Goal: Book appointment/travel/reservation

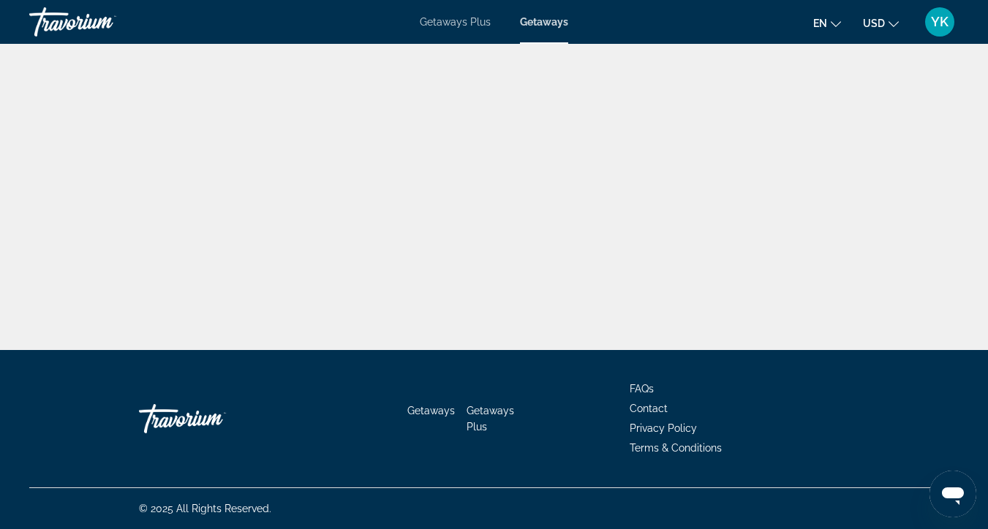
click at [550, 20] on span "Getaways" at bounding box center [544, 22] width 48 height 12
click at [540, 23] on span "Getaways" at bounding box center [544, 22] width 48 height 12
click at [444, 18] on span "Getaways Plus" at bounding box center [455, 22] width 71 height 12
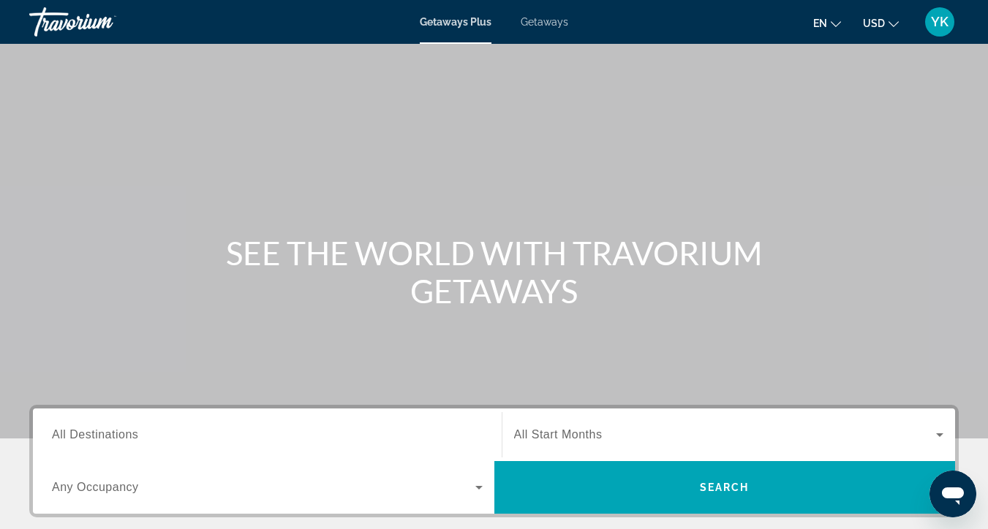
click at [110, 437] on span "All Destinations" at bounding box center [95, 434] width 86 height 12
click at [110, 437] on input "Destination All Destinations" at bounding box center [267, 436] width 431 height 18
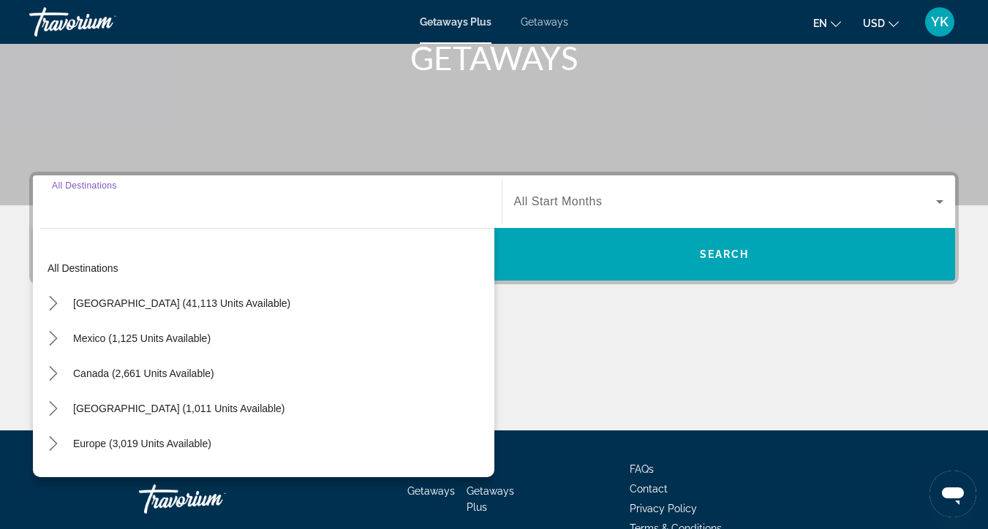
scroll to position [314, 0]
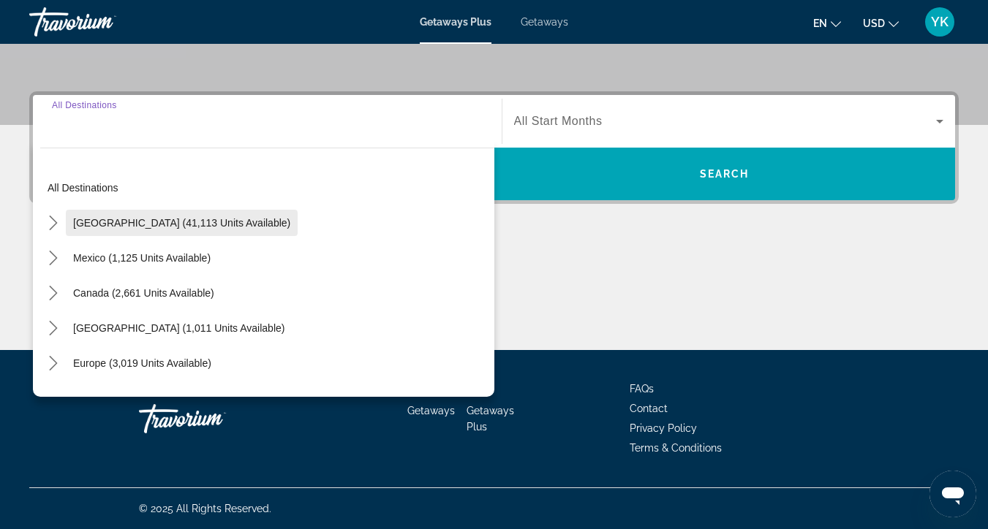
click at [138, 230] on span "Select destination: United States (41,113 units available)" at bounding box center [182, 222] width 232 height 35
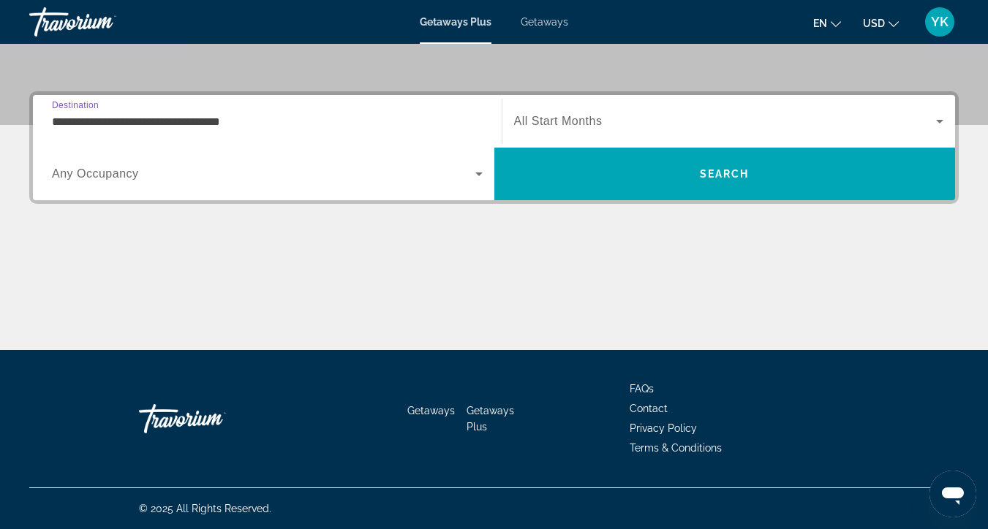
click at [167, 113] on input "**********" at bounding box center [267, 122] width 431 height 18
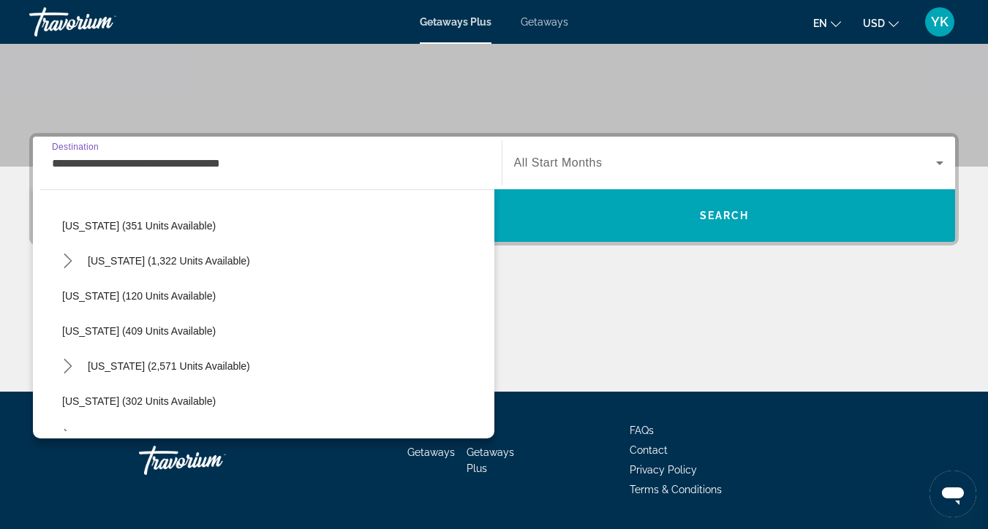
scroll to position [565, 0]
click at [129, 365] on span "Missouri (2,571 units available)" at bounding box center [169, 366] width 162 height 12
type input "**********"
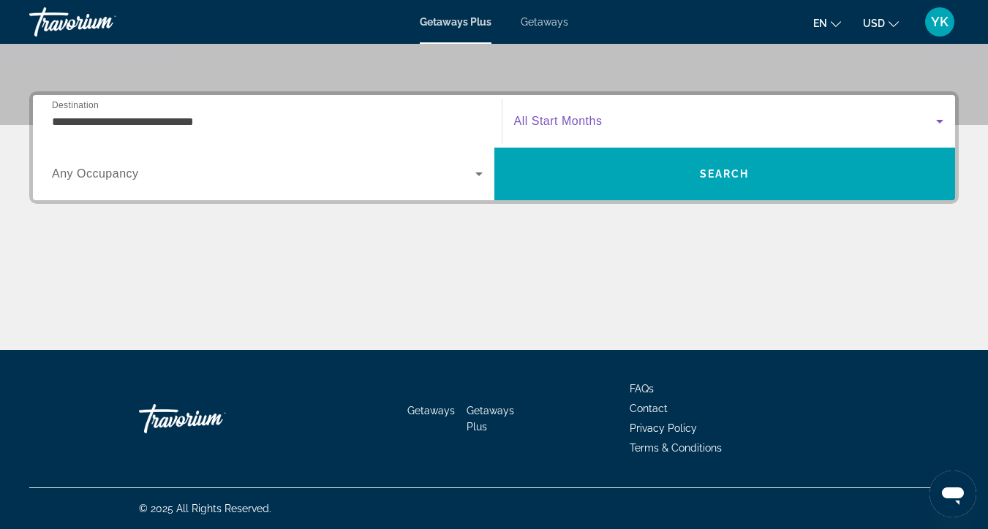
click at [703, 129] on span "Search widget" at bounding box center [725, 122] width 423 height 18
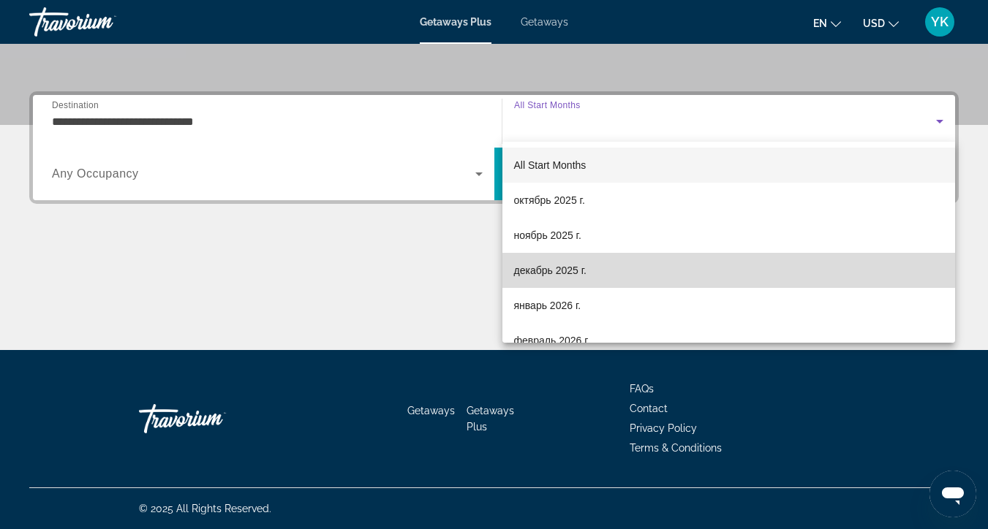
click at [586, 274] on span "декабрь 2025 г." at bounding box center [550, 271] width 72 height 18
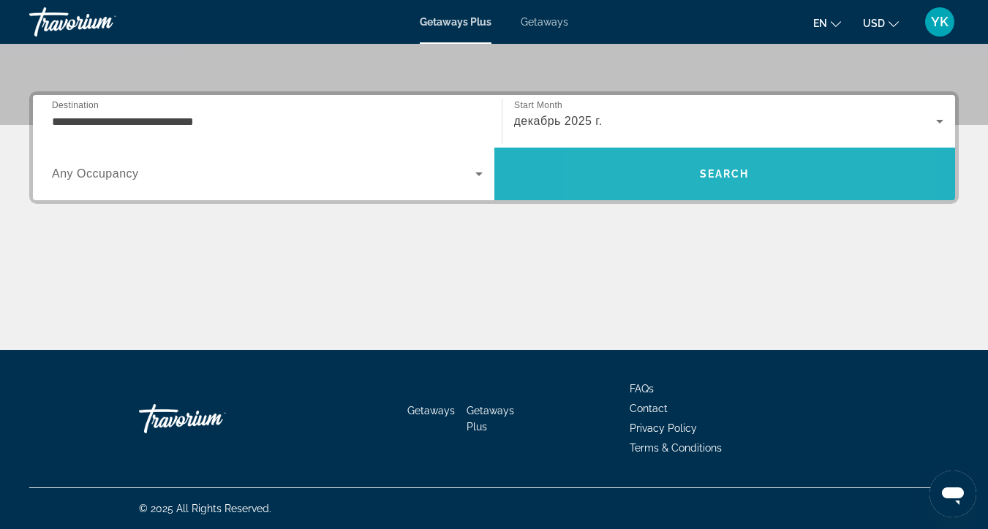
click at [668, 175] on span "Search" at bounding box center [724, 173] width 461 height 35
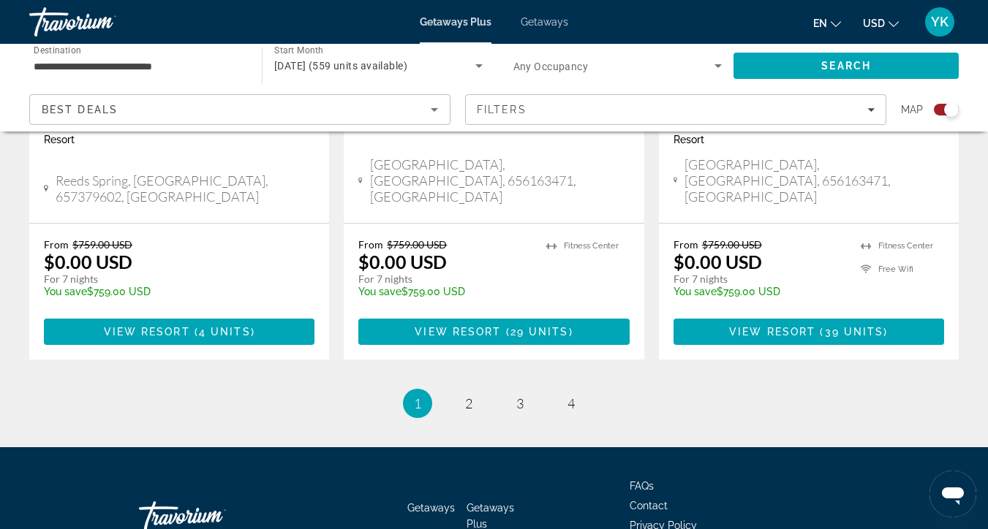
scroll to position [2400, 0]
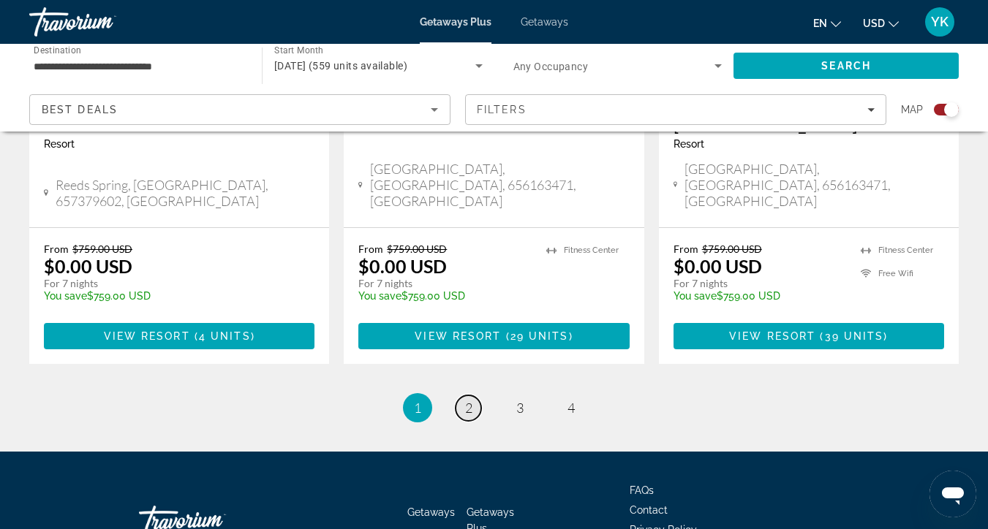
click at [467, 400] on span "2" at bounding box center [468, 408] width 7 height 16
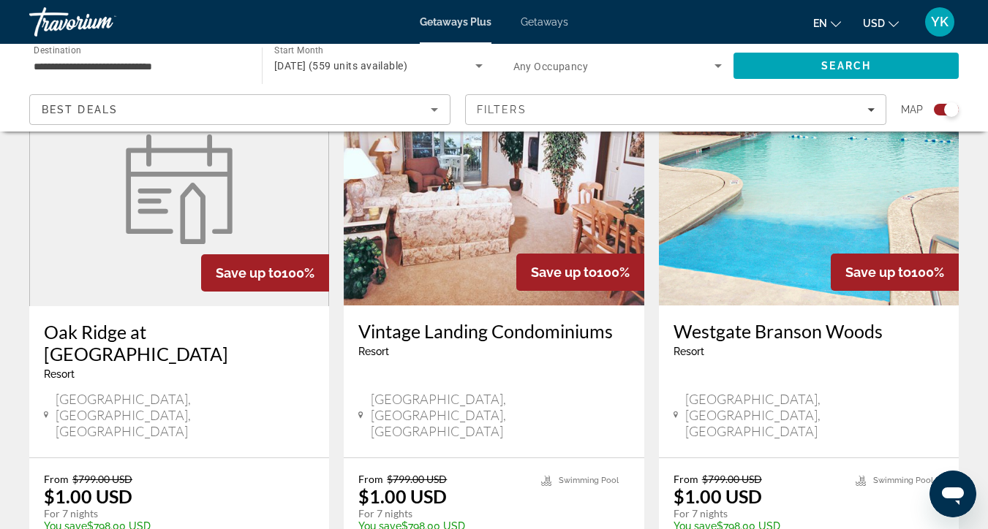
scroll to position [2225, 0]
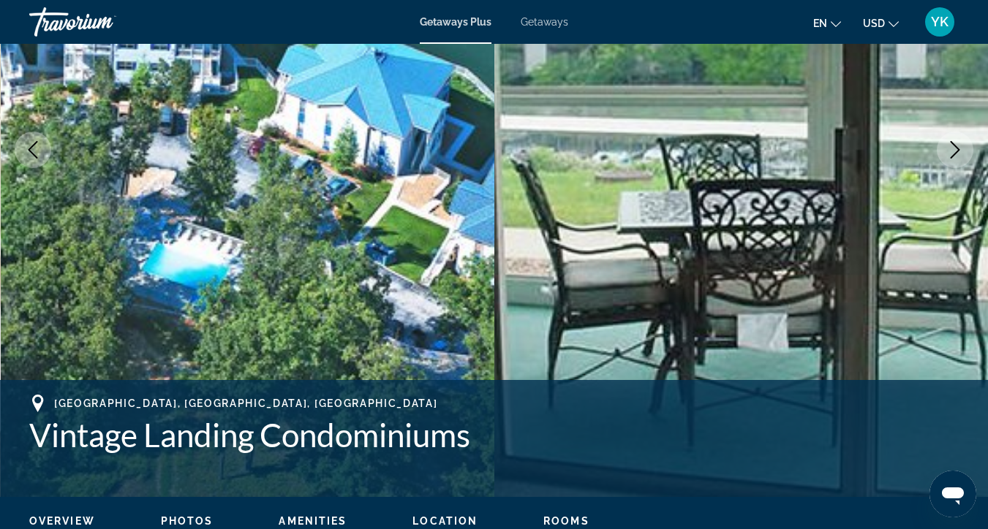
scroll to position [241, 0]
click at [953, 156] on icon "Next image" at bounding box center [955, 151] width 10 height 18
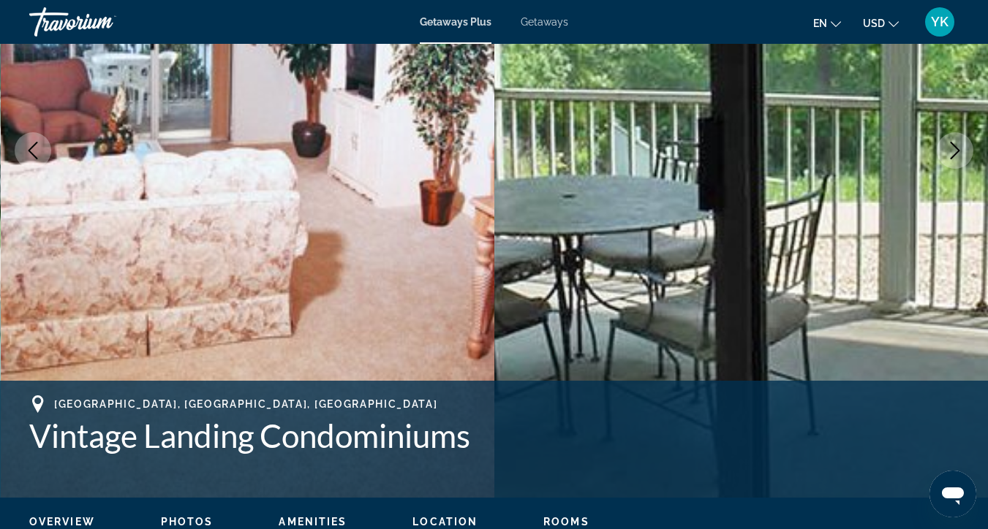
click at [953, 156] on icon "Next image" at bounding box center [955, 151] width 10 height 18
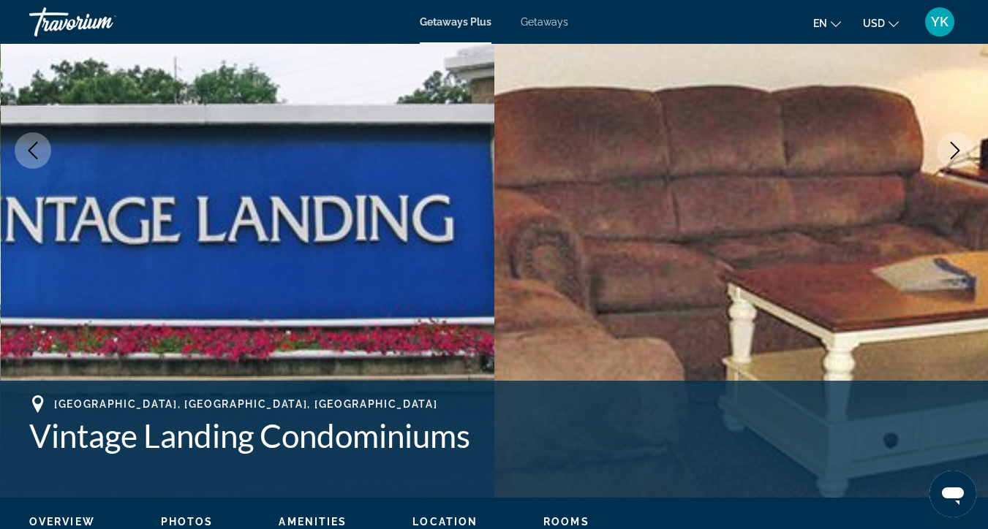
click at [955, 156] on icon "Next image" at bounding box center [955, 151] width 18 height 18
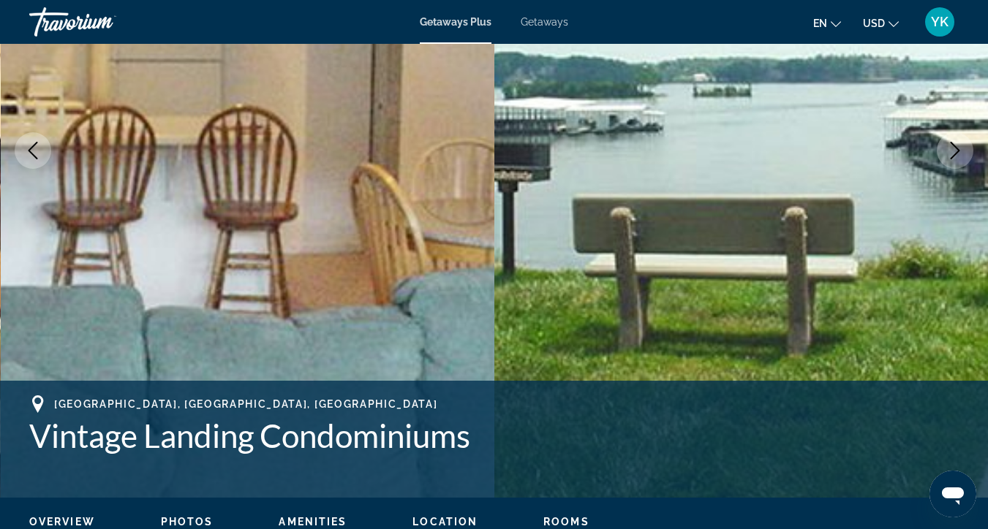
click at [956, 157] on icon "Next image" at bounding box center [955, 151] width 18 height 18
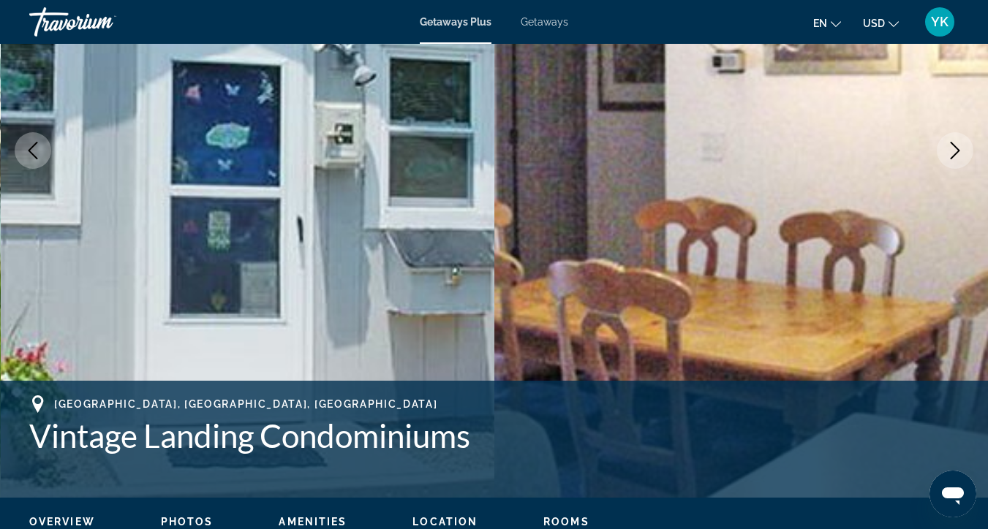
click at [956, 158] on icon "Next image" at bounding box center [955, 151] width 18 height 18
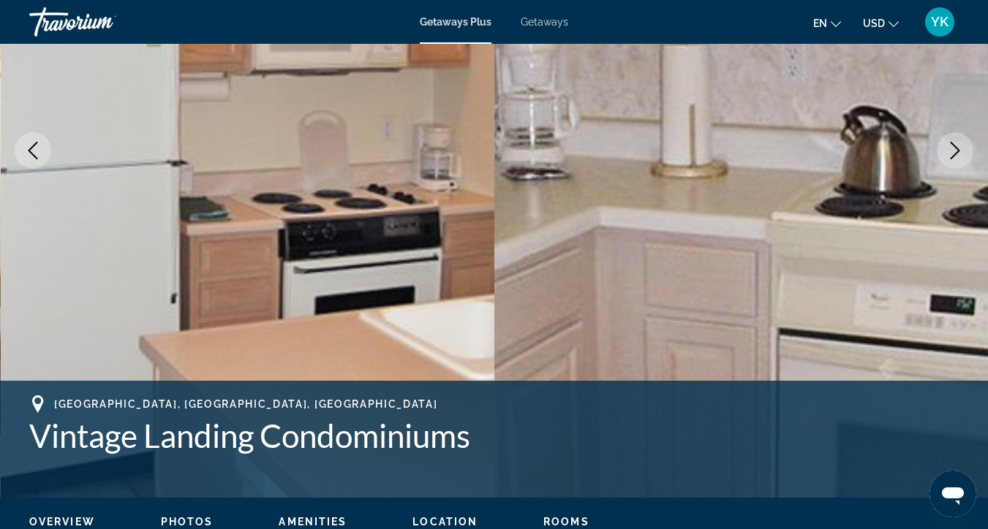
click at [956, 158] on icon "Next image" at bounding box center [955, 151] width 18 height 18
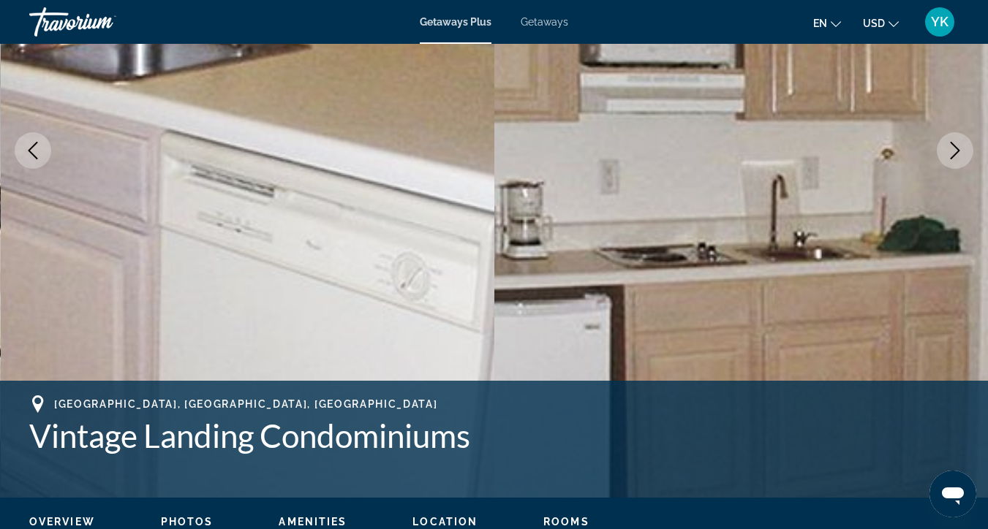
click at [956, 158] on icon "Next image" at bounding box center [955, 151] width 18 height 18
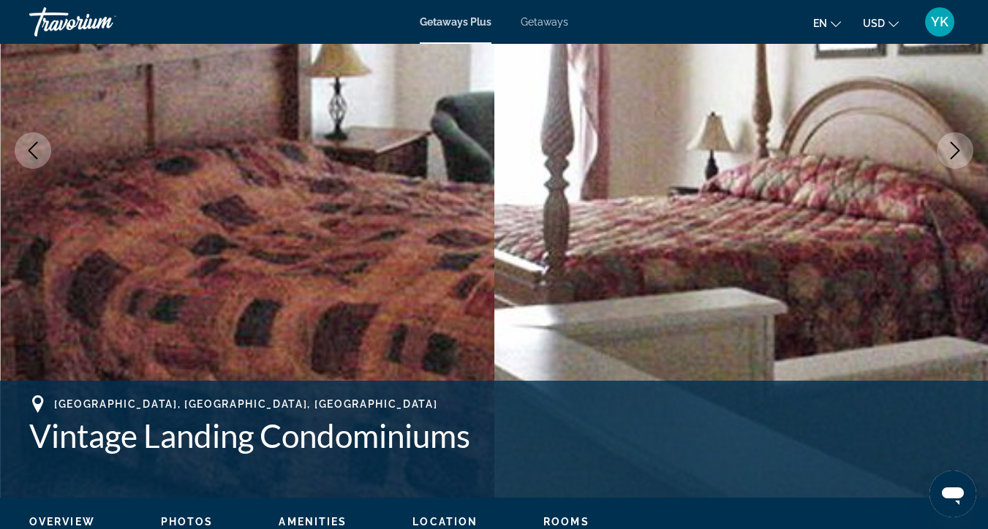
click at [957, 162] on button "Next image" at bounding box center [955, 150] width 37 height 37
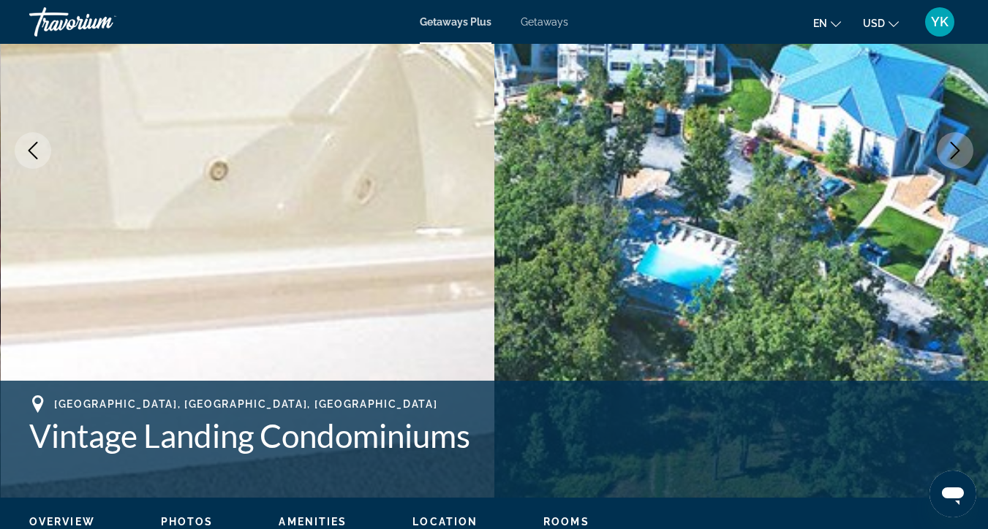
click at [958, 162] on button "Next image" at bounding box center [955, 150] width 37 height 37
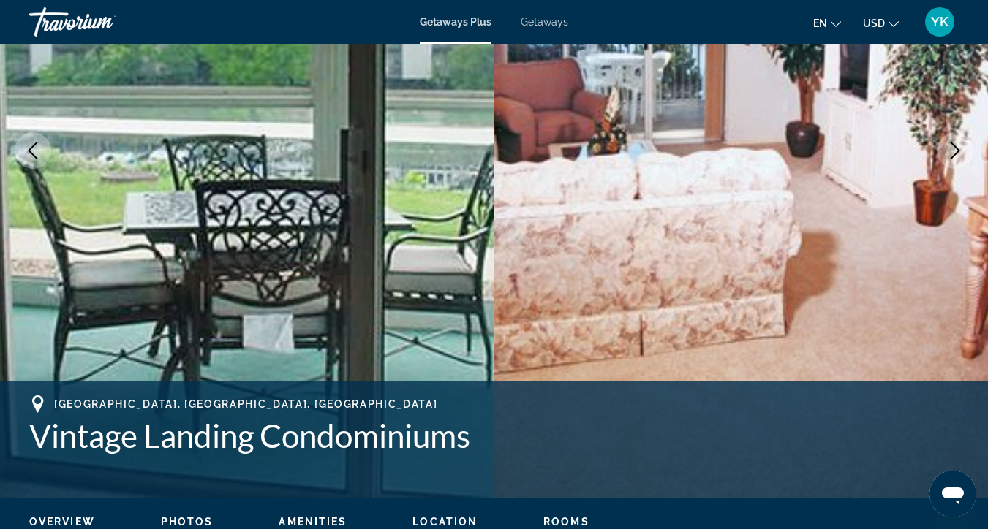
click at [958, 162] on button "Next image" at bounding box center [955, 150] width 37 height 37
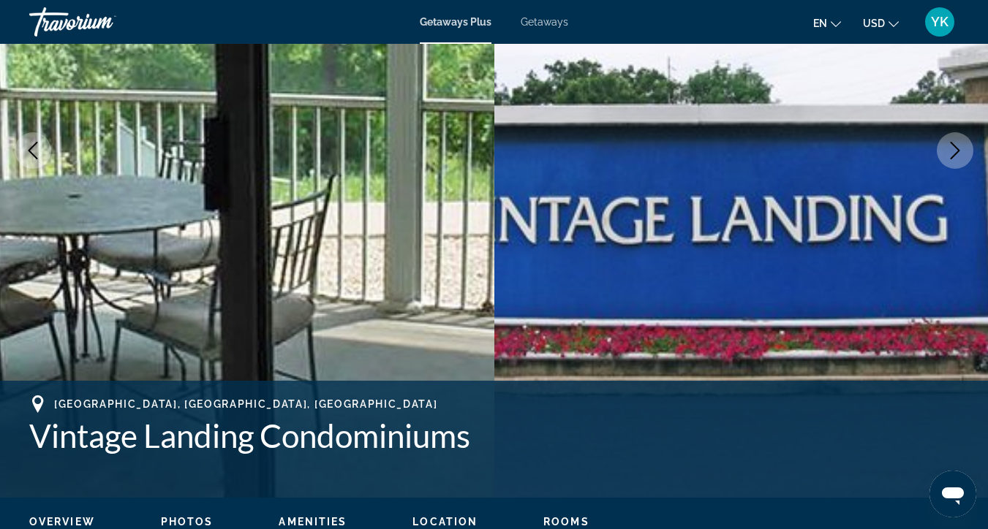
click at [959, 163] on button "Next image" at bounding box center [955, 150] width 37 height 37
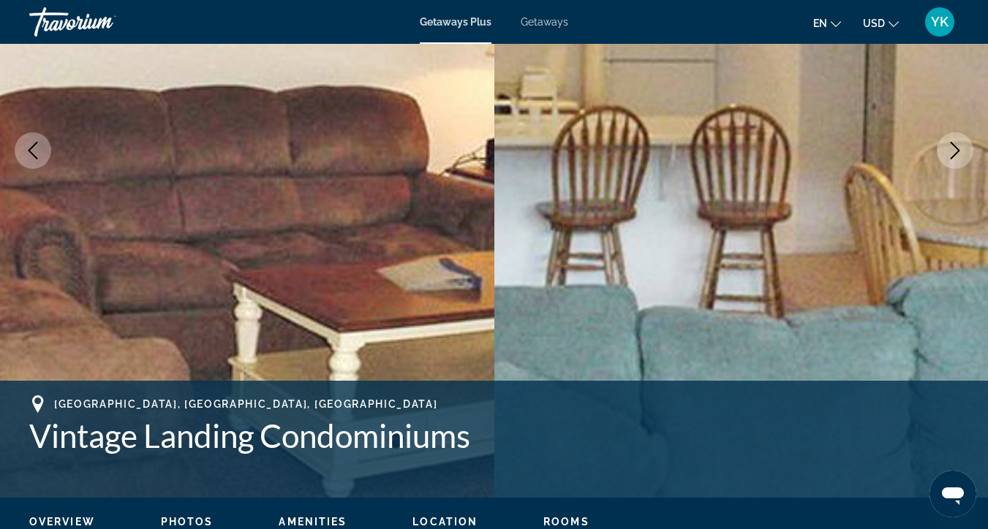
click at [960, 164] on button "Next image" at bounding box center [955, 150] width 37 height 37
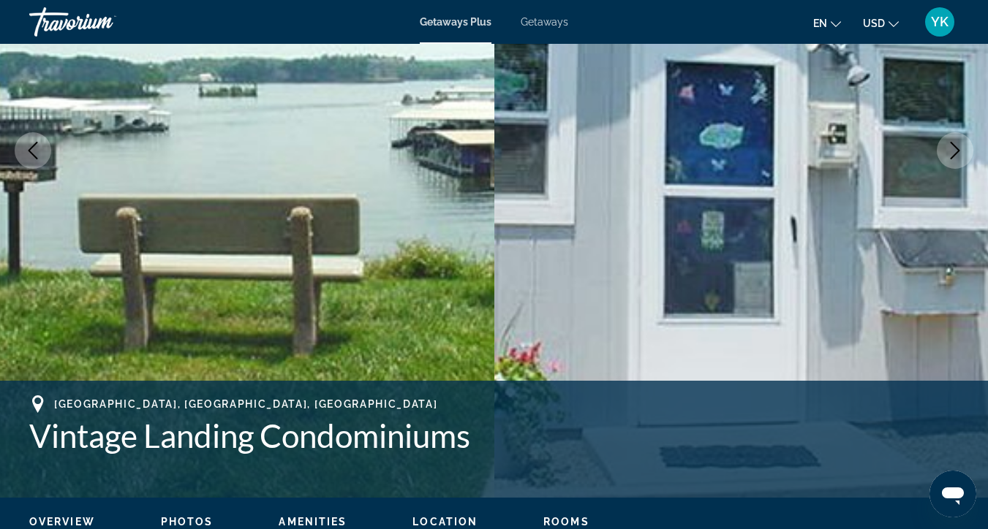
click at [961, 165] on button "Next image" at bounding box center [955, 150] width 37 height 37
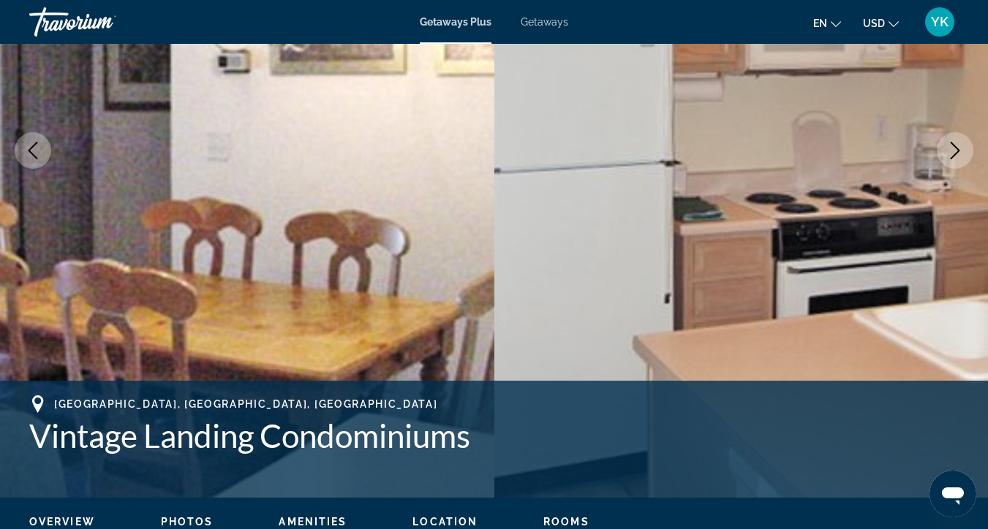
click at [961, 165] on button "Next image" at bounding box center [955, 150] width 37 height 37
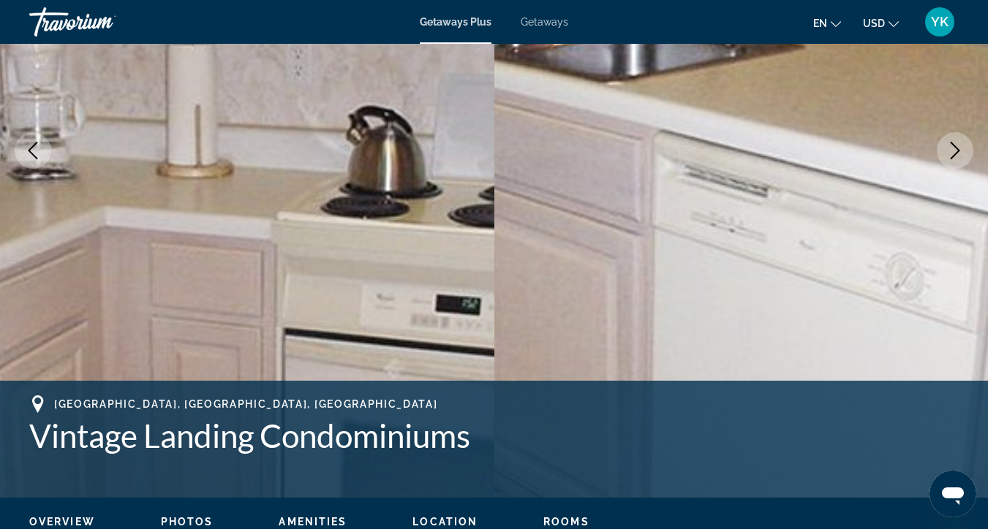
click at [961, 165] on button "Next image" at bounding box center [955, 150] width 37 height 37
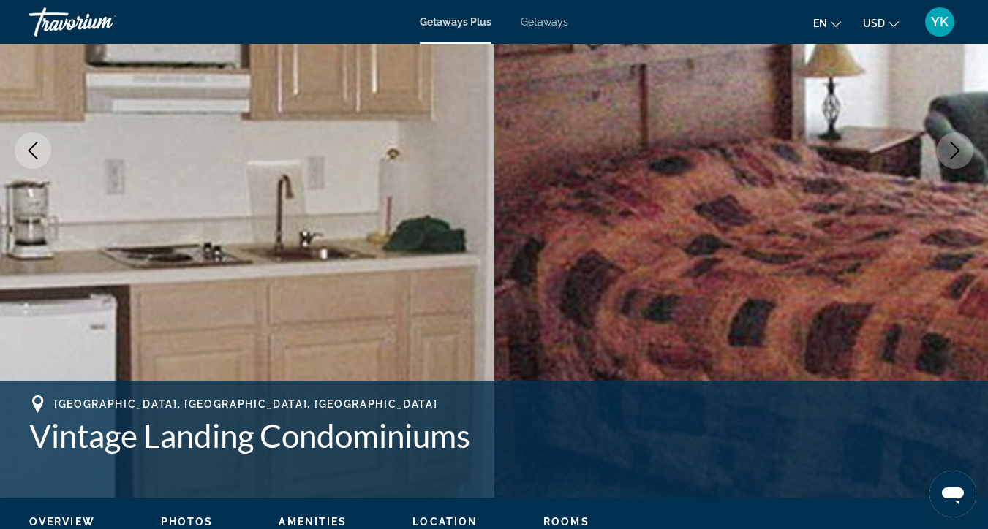
click at [961, 165] on button "Next image" at bounding box center [955, 150] width 37 height 37
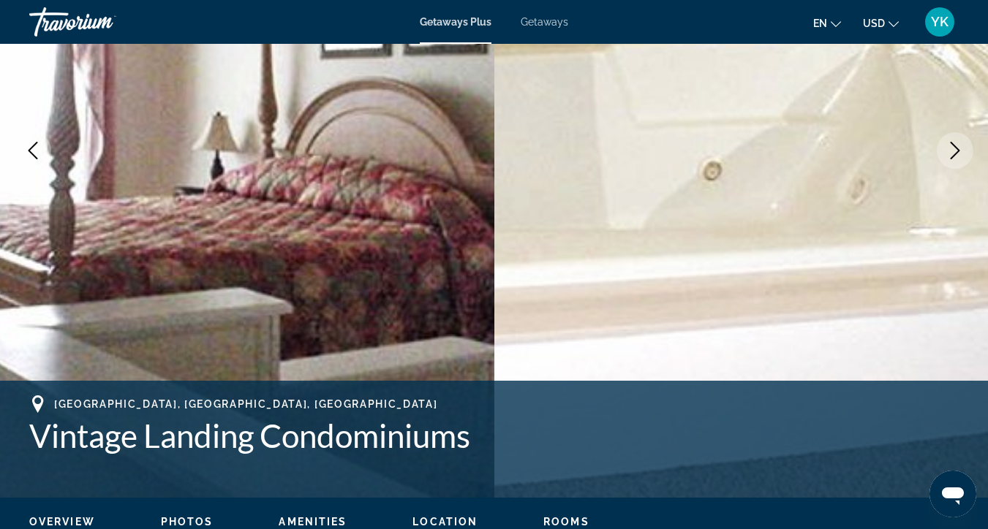
click at [962, 167] on button "Next image" at bounding box center [955, 150] width 37 height 37
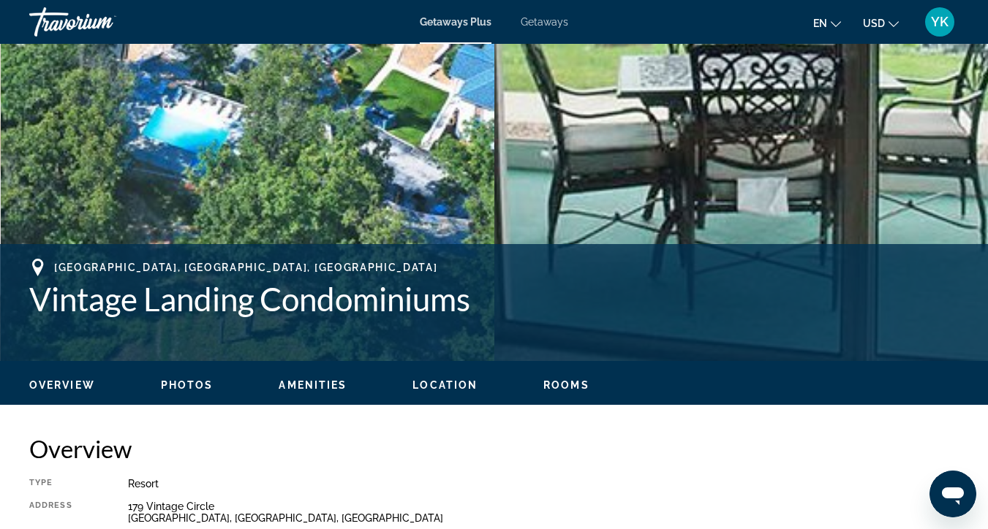
scroll to position [110, 0]
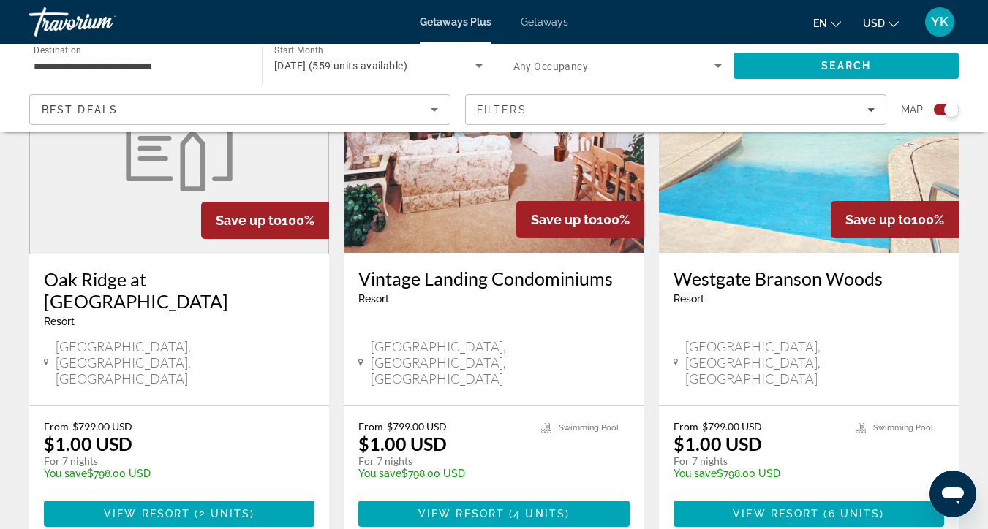
scroll to position [2278, 0]
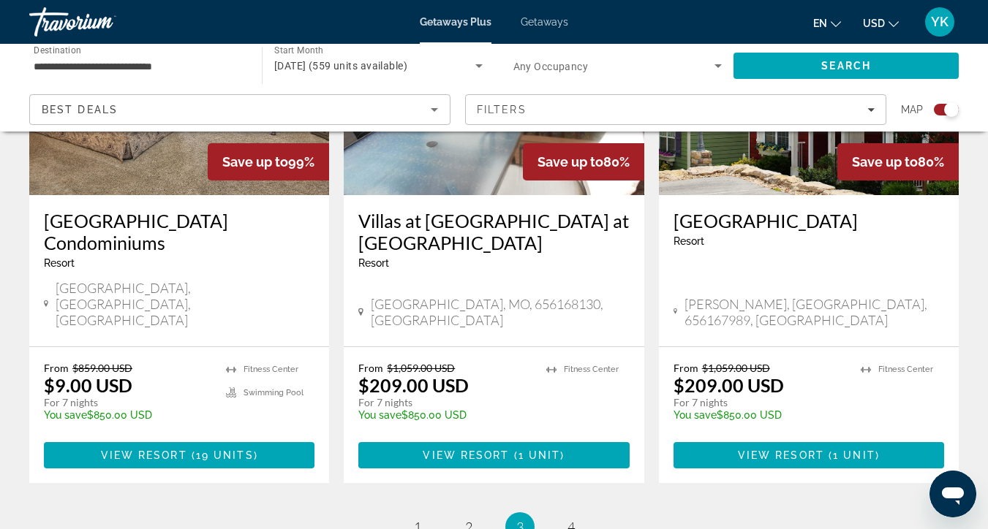
scroll to position [2348, 0]
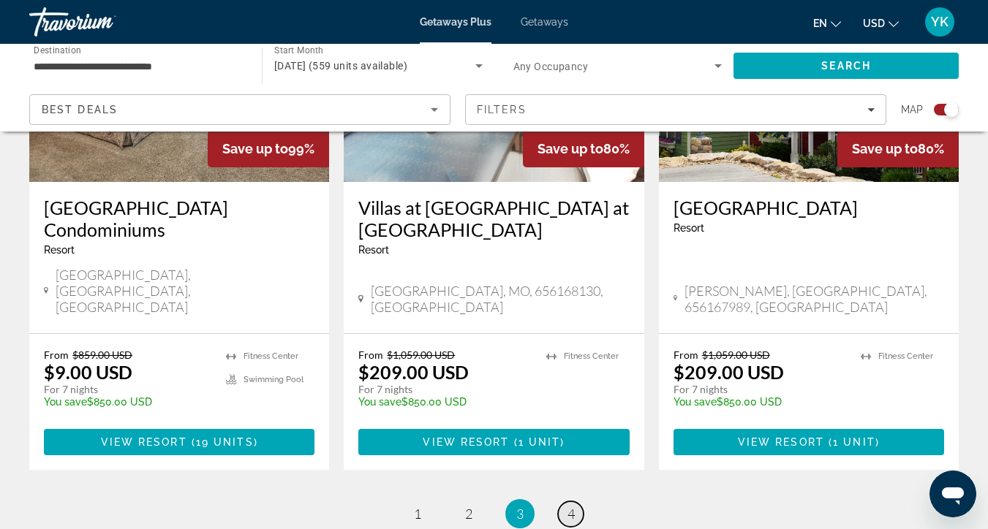
click at [570, 506] on span "4" at bounding box center [570, 514] width 7 height 16
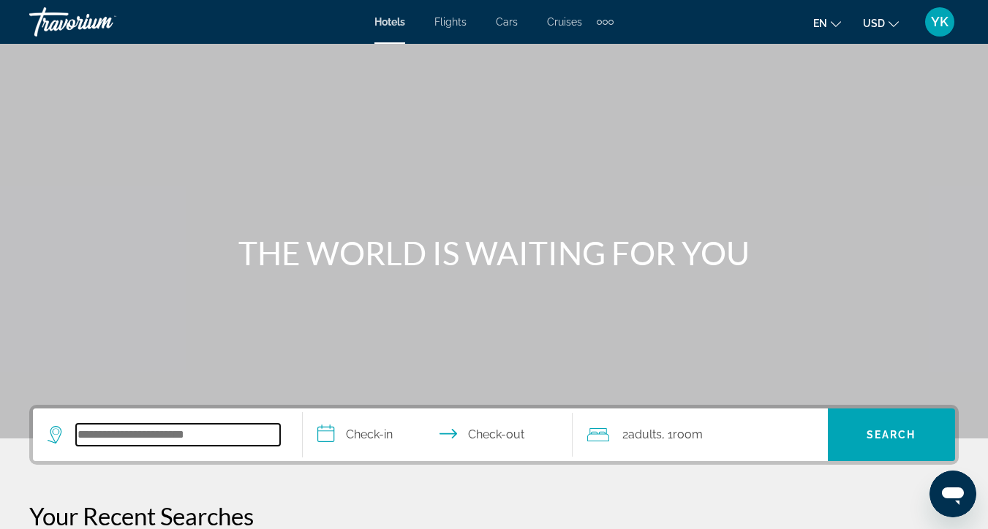
click at [151, 439] on input "Search hotel destination" at bounding box center [178, 435] width 204 height 22
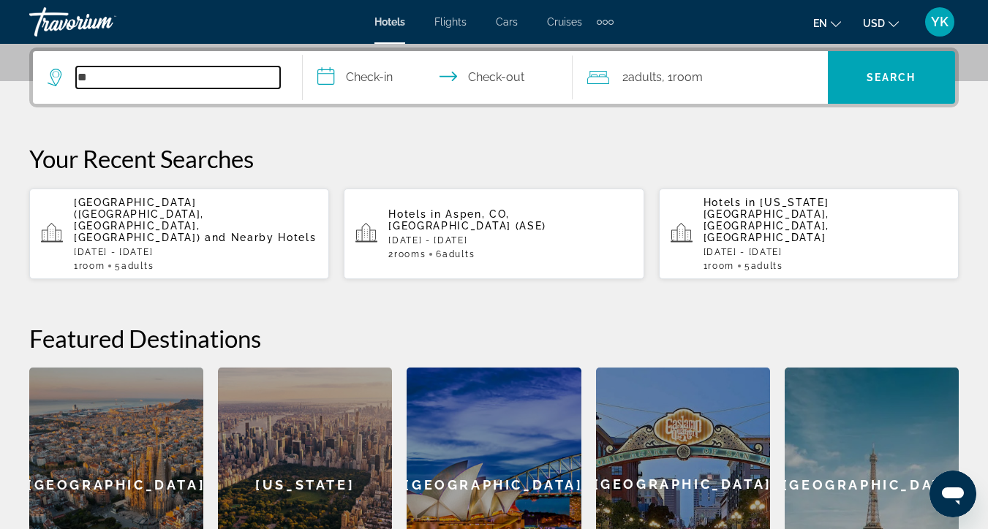
type input "*"
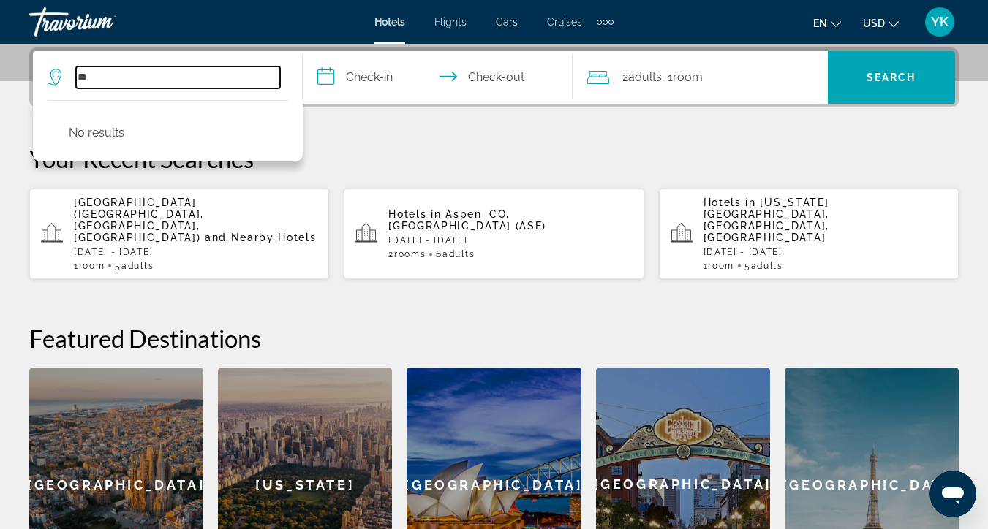
type input "*"
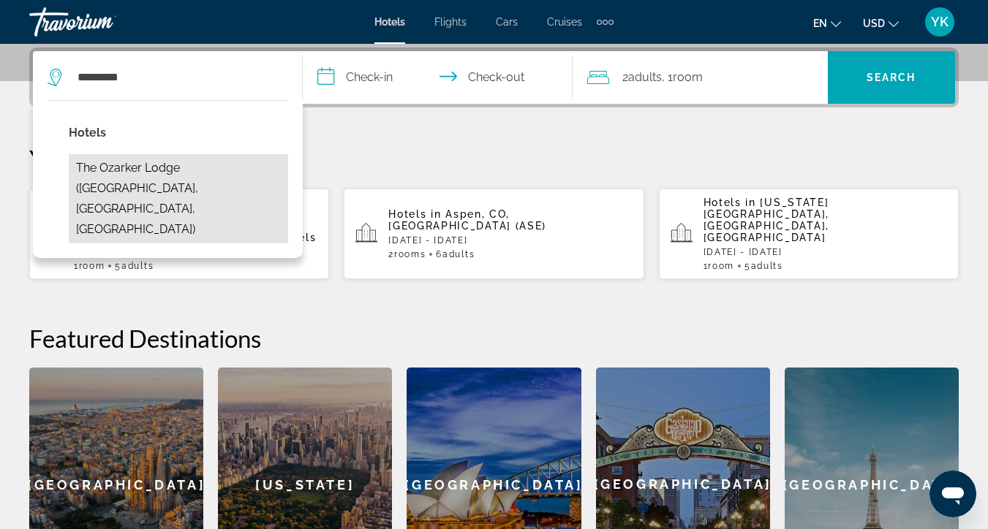
click at [178, 166] on button "The Ozarker Lodge (Branson, MO, US)" at bounding box center [178, 198] width 219 height 89
type input "**********"
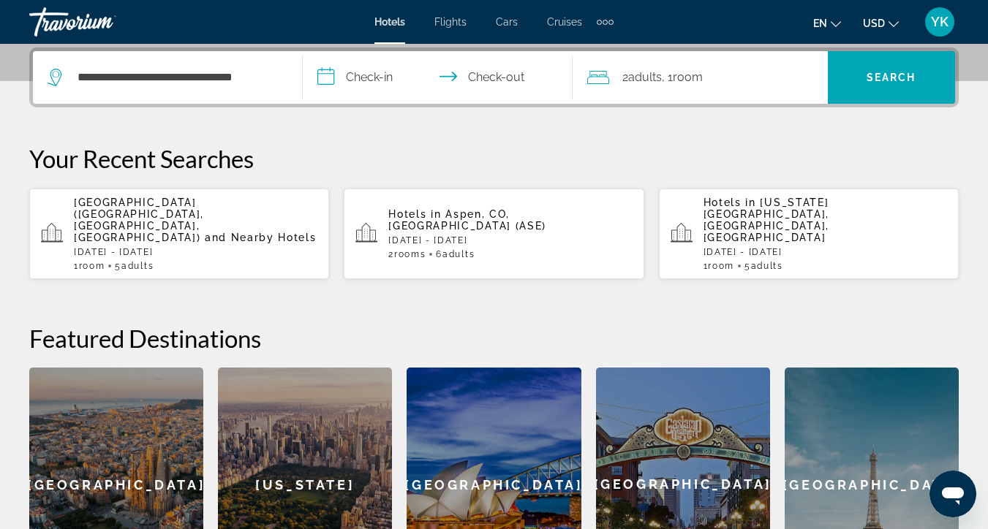
click at [385, 83] on input "**********" at bounding box center [441, 79] width 276 height 57
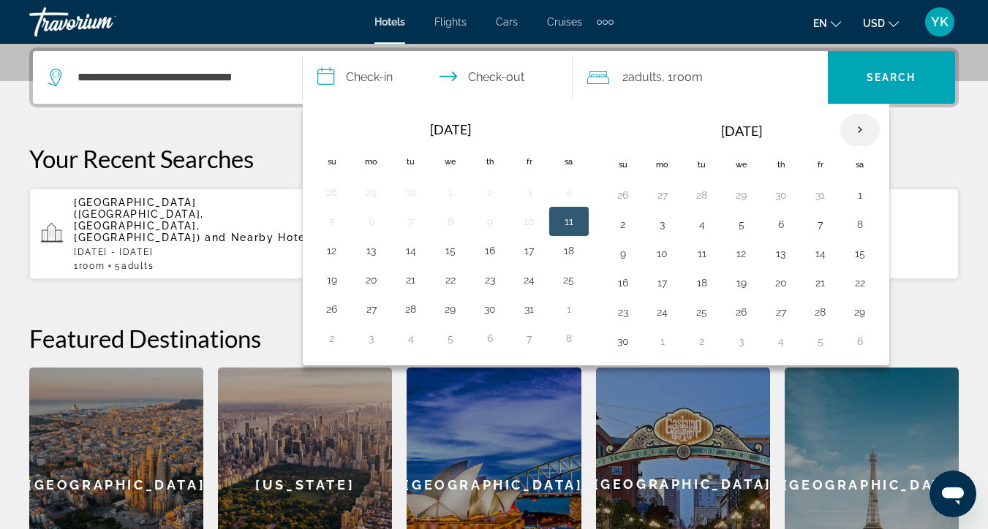
click at [858, 131] on th "Next month" at bounding box center [859, 130] width 39 height 32
click at [825, 290] on button "26" at bounding box center [820, 283] width 23 height 20
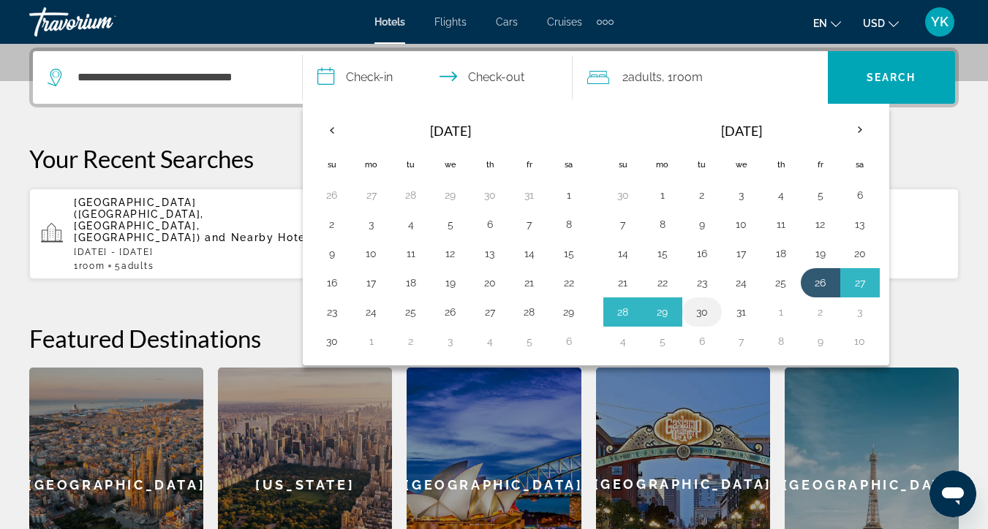
click at [697, 315] on button "30" at bounding box center [701, 312] width 23 height 20
type input "**********"
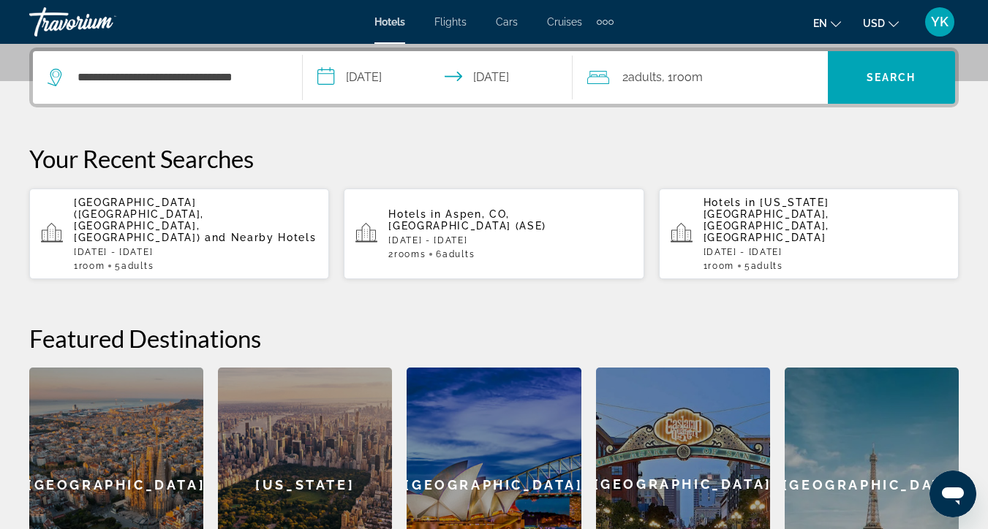
click at [749, 80] on div "2 Adult Adults , 1 Room rooms" at bounding box center [707, 77] width 241 height 20
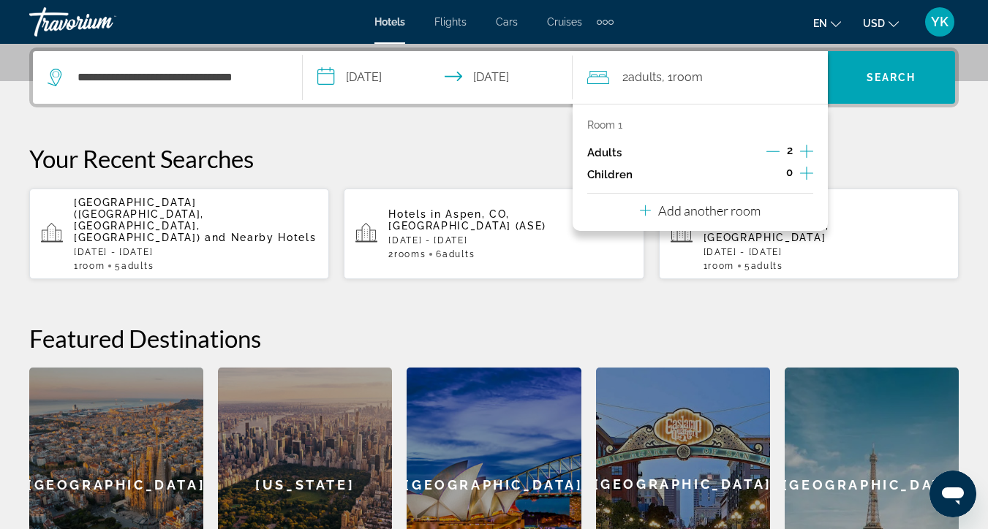
click at [806, 155] on icon "Increment adults" at bounding box center [806, 152] width 13 height 18
click at [806, 156] on icon "Increment adults" at bounding box center [806, 152] width 13 height 18
click at [877, 74] on span "Search" at bounding box center [891, 78] width 50 height 12
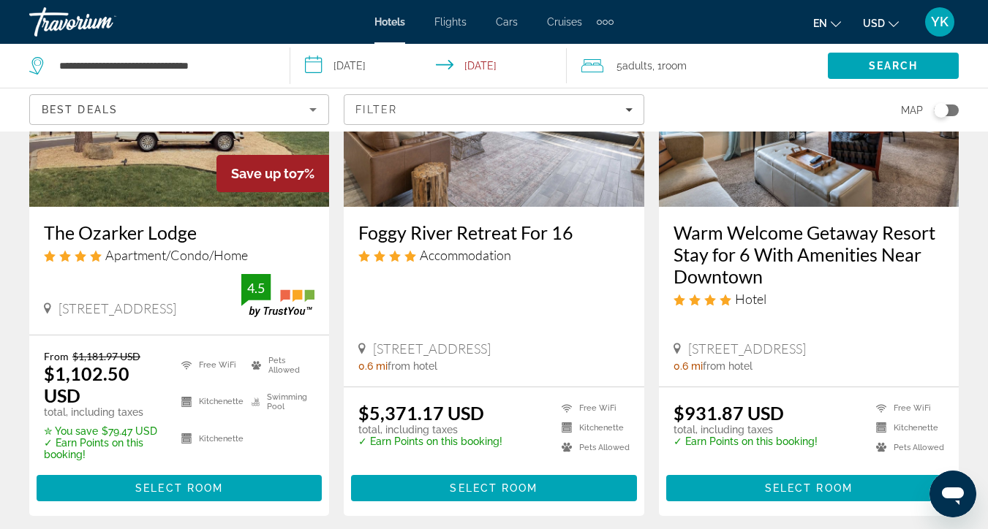
scroll to position [218, 0]
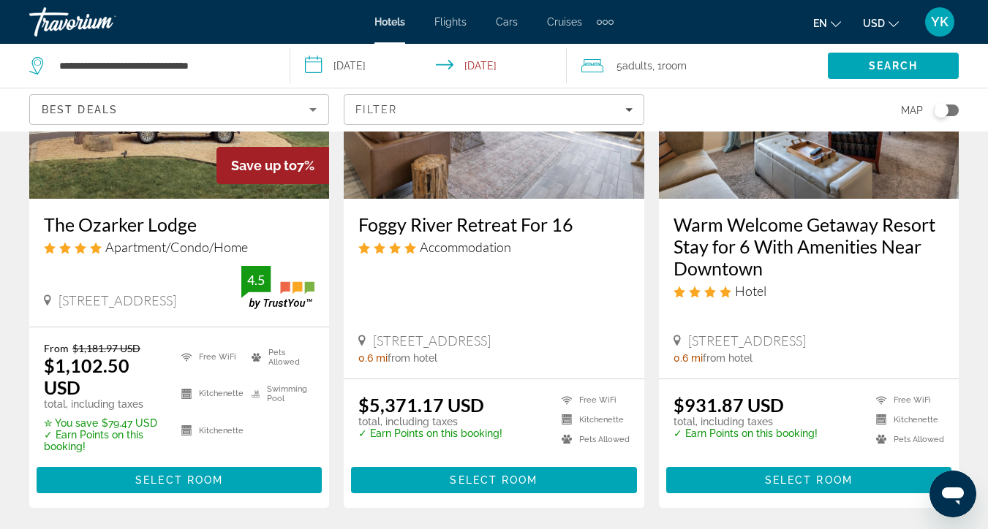
click at [163, 477] on span "Select Room" at bounding box center [179, 480] width 88 height 12
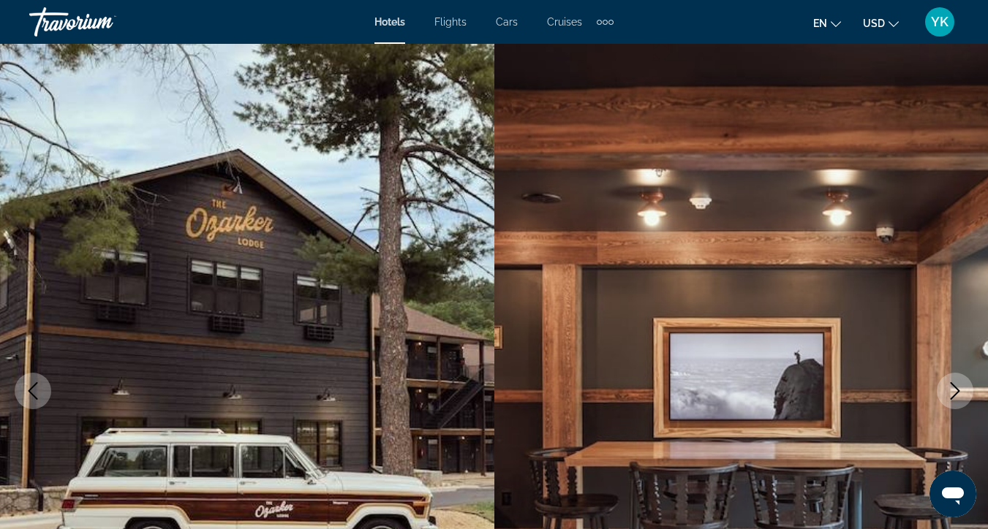
click at [947, 396] on icon "Next image" at bounding box center [955, 391] width 18 height 18
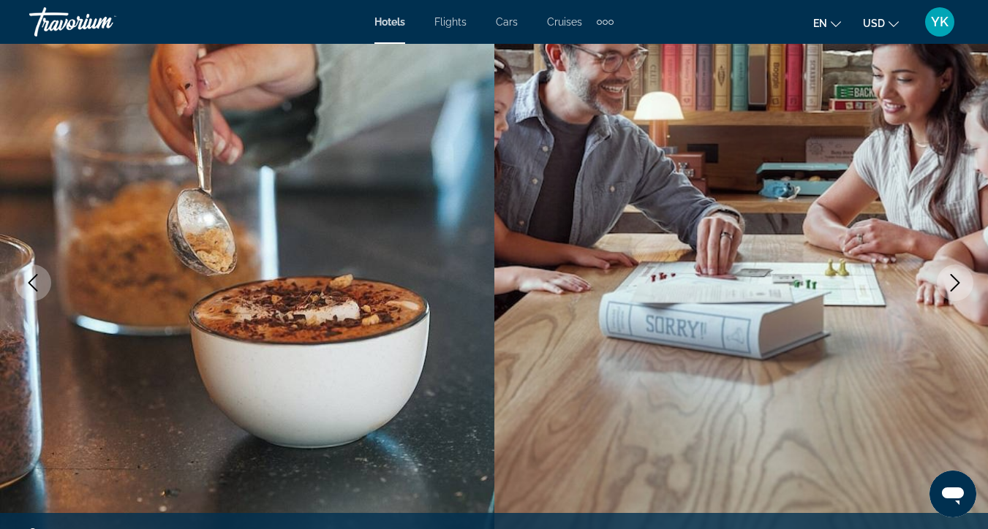
scroll to position [113, 0]
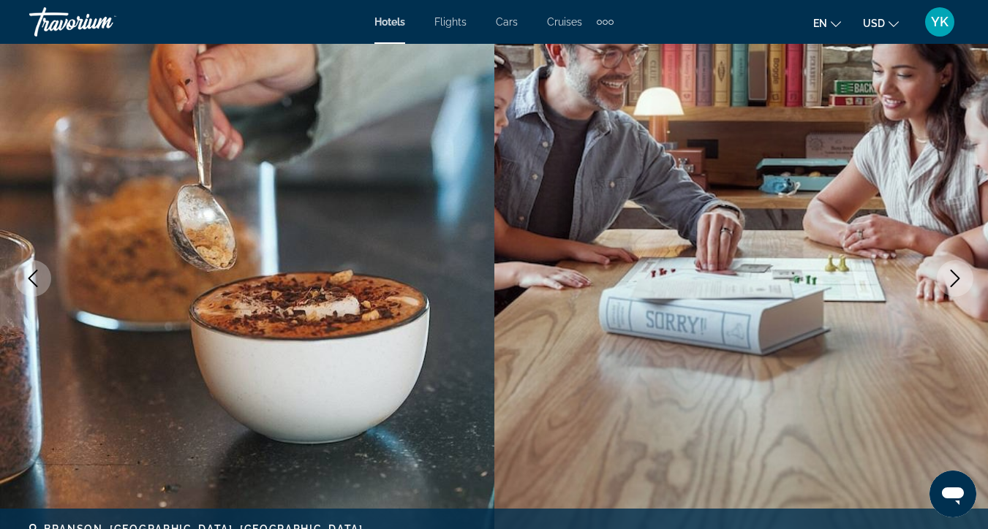
click at [957, 280] on icon "Next image" at bounding box center [955, 279] width 10 height 18
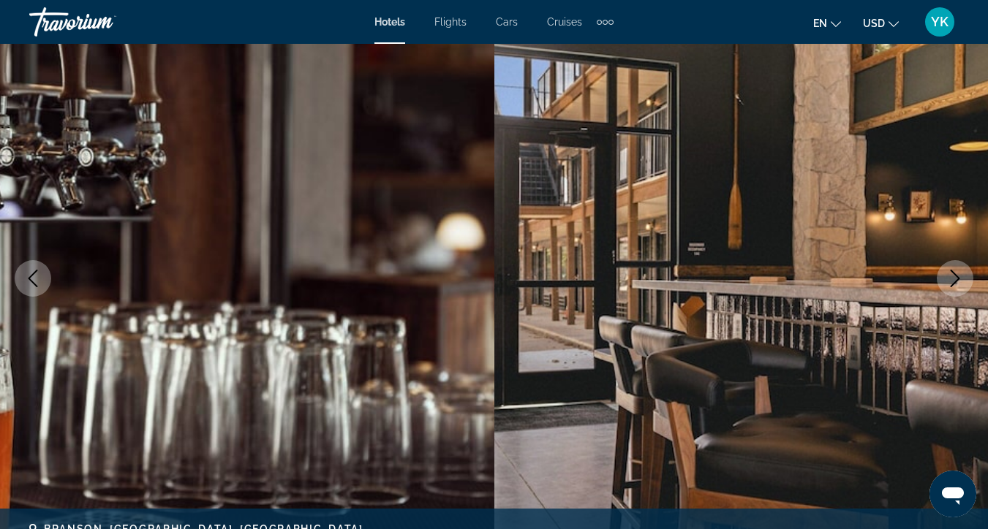
click at [957, 280] on icon "Next image" at bounding box center [955, 279] width 10 height 18
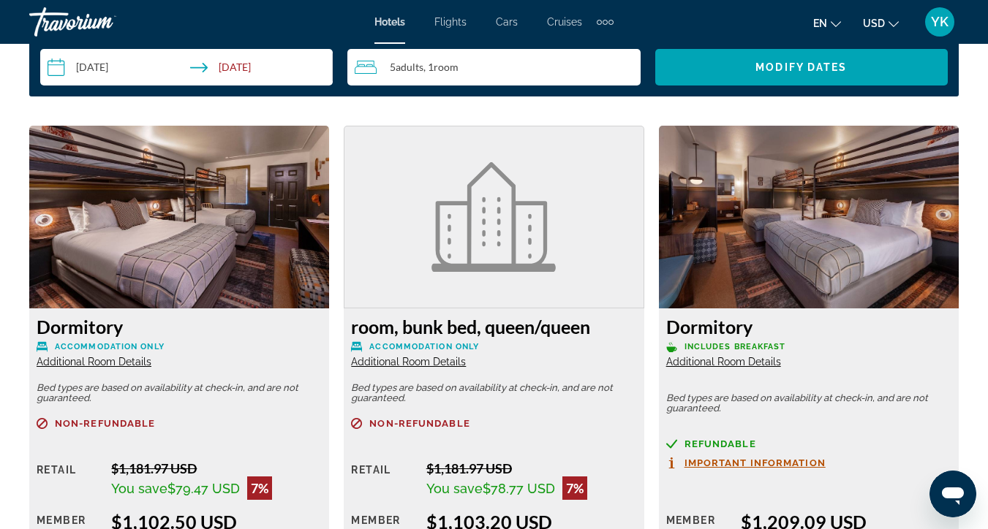
scroll to position [2201, 0]
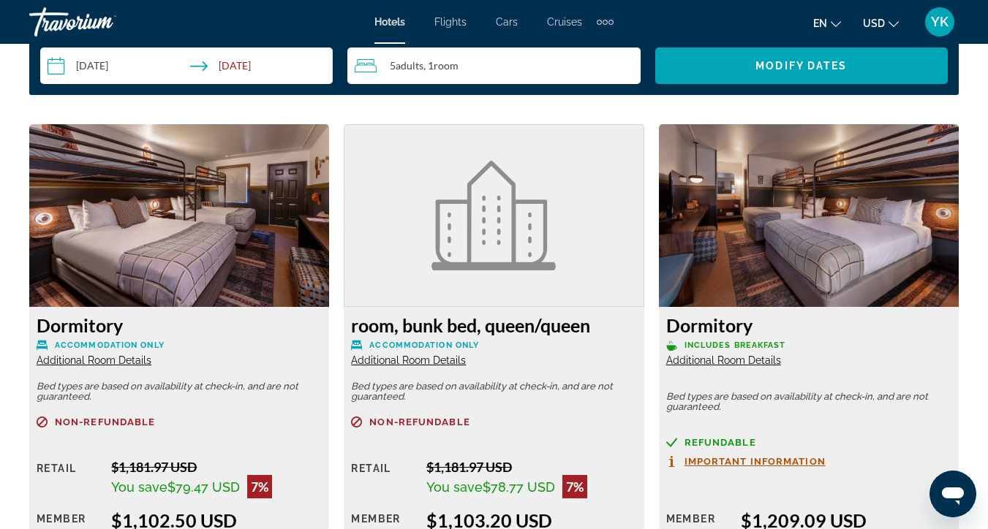
click at [782, 227] on img "Main content" at bounding box center [809, 215] width 300 height 183
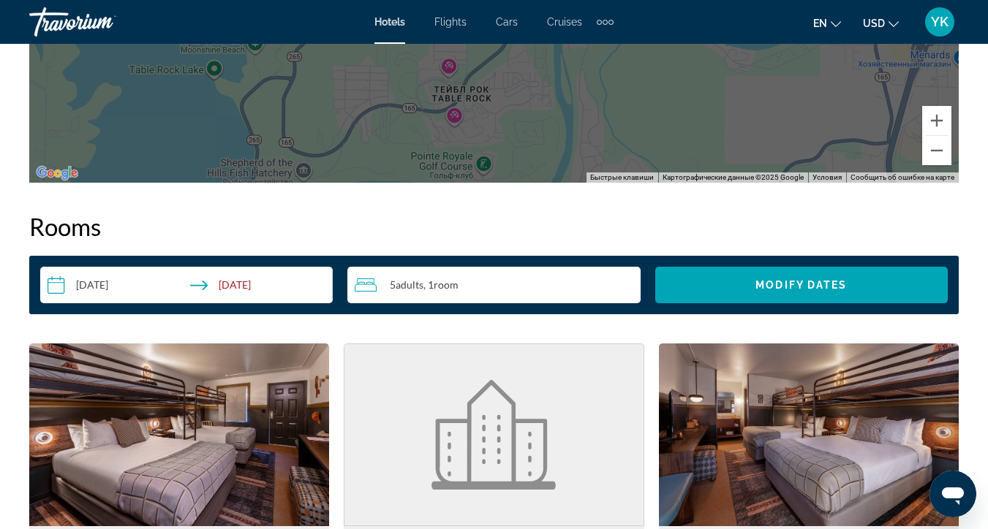
scroll to position [1988, 0]
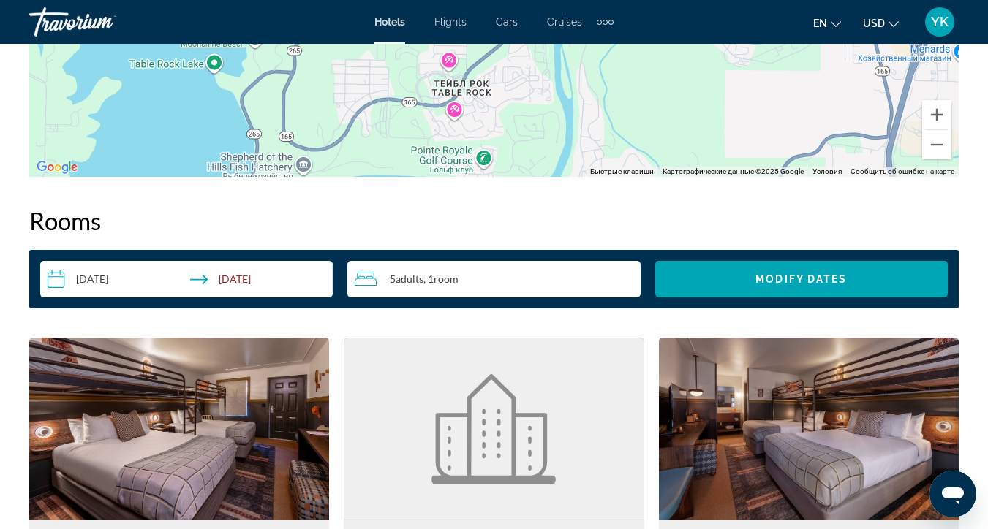
click at [137, 283] on input "**********" at bounding box center [189, 281] width 298 height 41
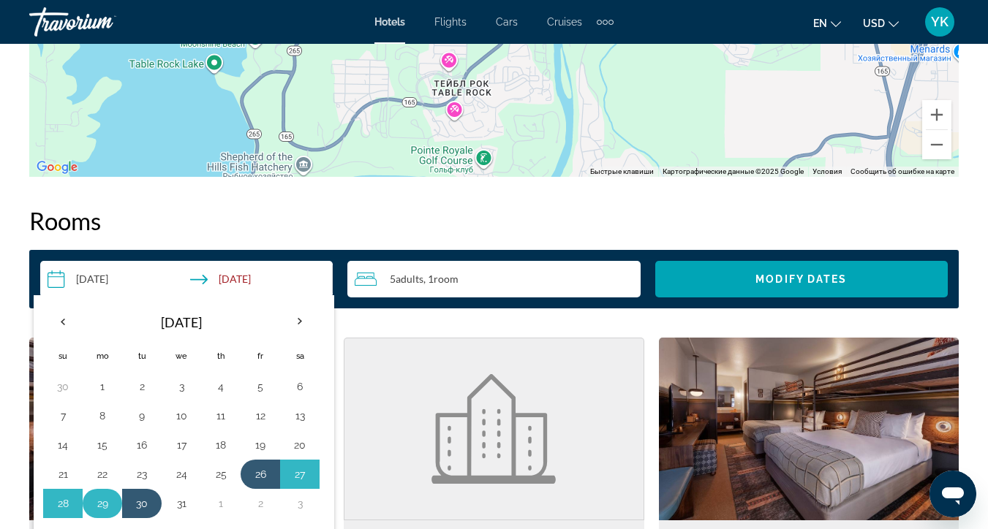
click at [104, 504] on button "29" at bounding box center [102, 504] width 23 height 20
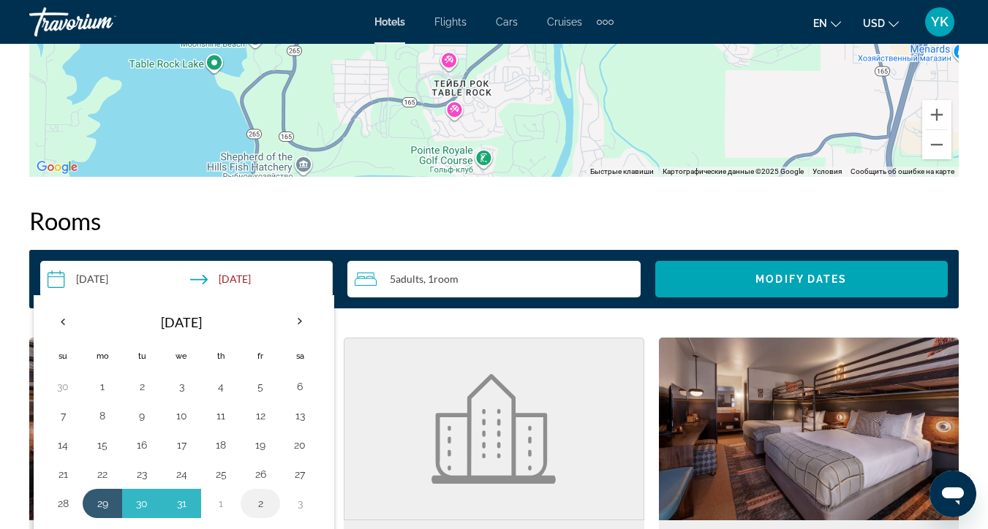
click at [257, 508] on button "2" at bounding box center [260, 504] width 23 height 20
type input "**********"
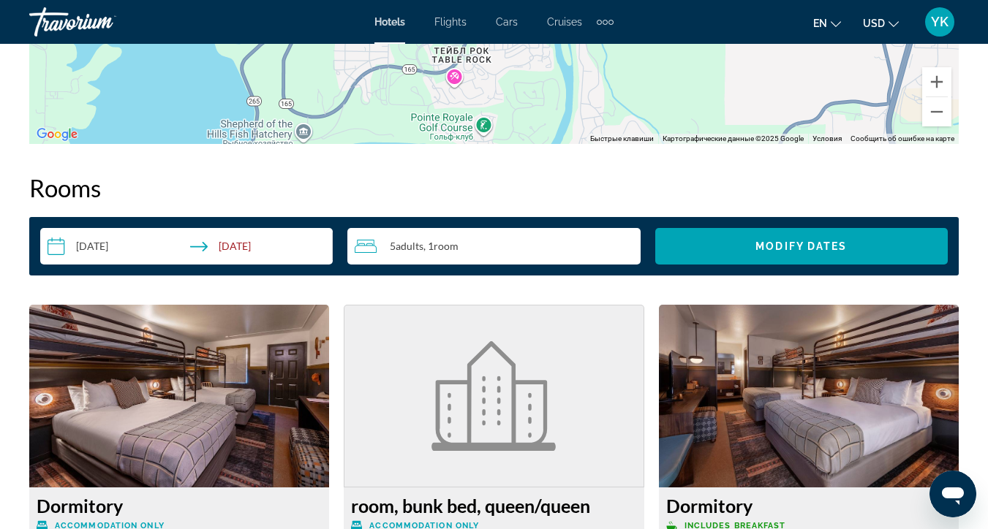
scroll to position [2024, 0]
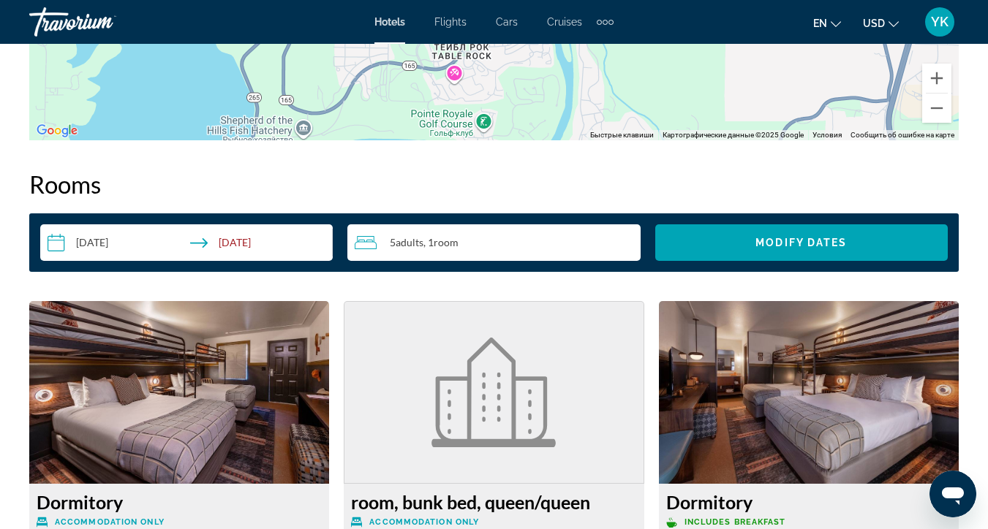
click at [533, 238] on div "5 Adult Adults , 1 Room rooms" at bounding box center [497, 243] width 285 height 18
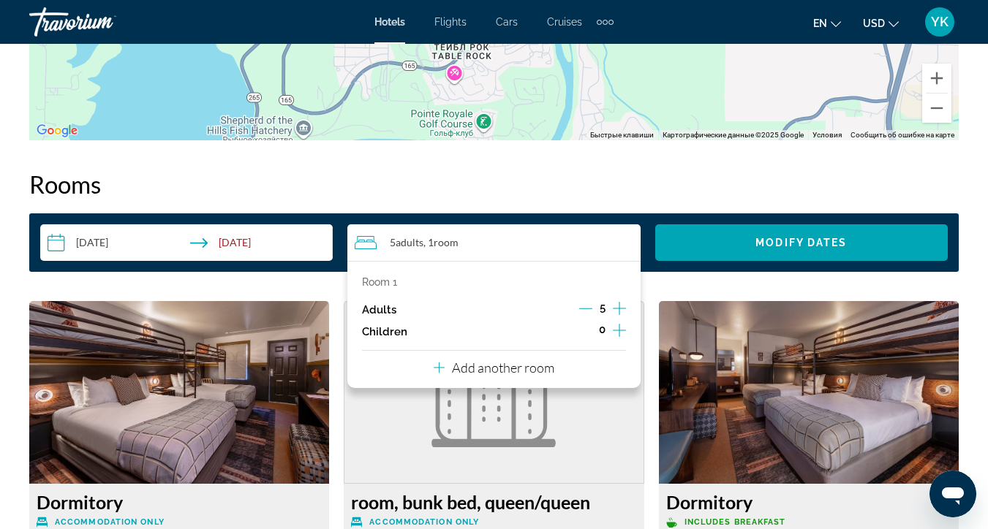
click at [597, 314] on div "5" at bounding box center [602, 310] width 47 height 22
click at [591, 313] on icon "Decrement adults" at bounding box center [585, 308] width 13 height 13
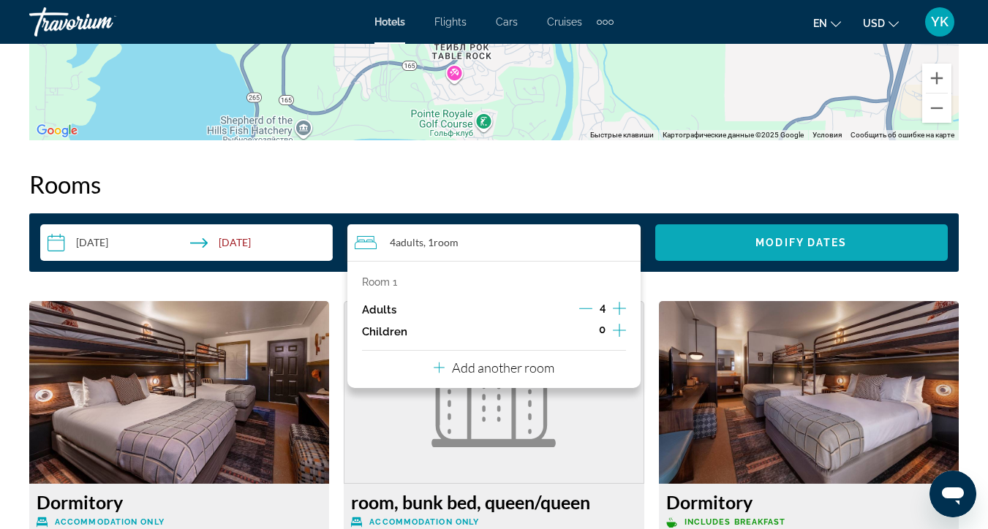
click at [733, 246] on span "Search widget" at bounding box center [801, 242] width 292 height 35
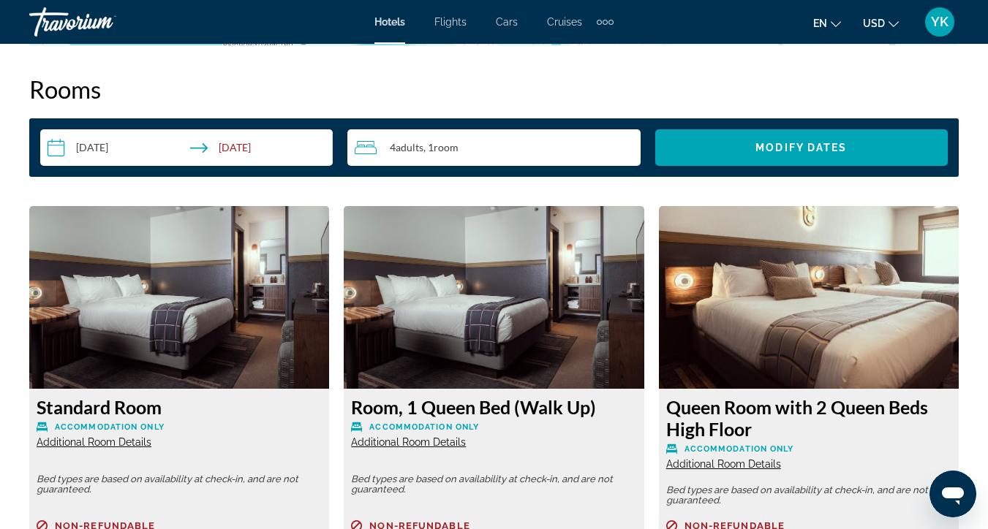
scroll to position [2120, 0]
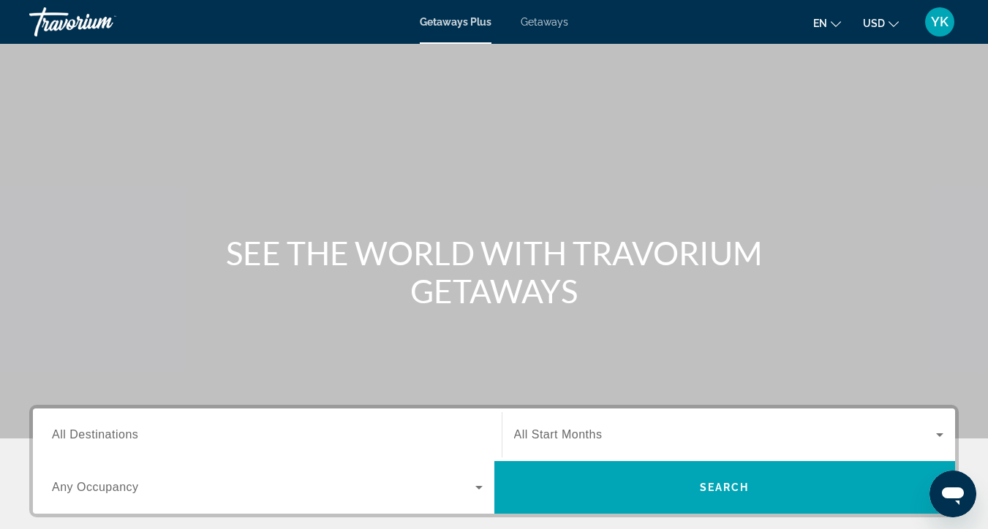
click at [145, 440] on input "Destination All Destinations" at bounding box center [267, 436] width 431 height 18
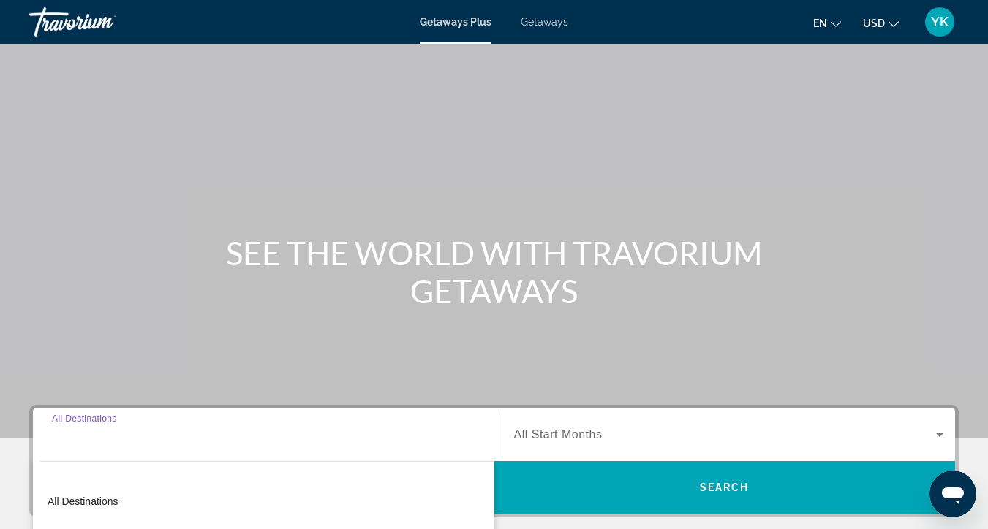
scroll to position [314, 0]
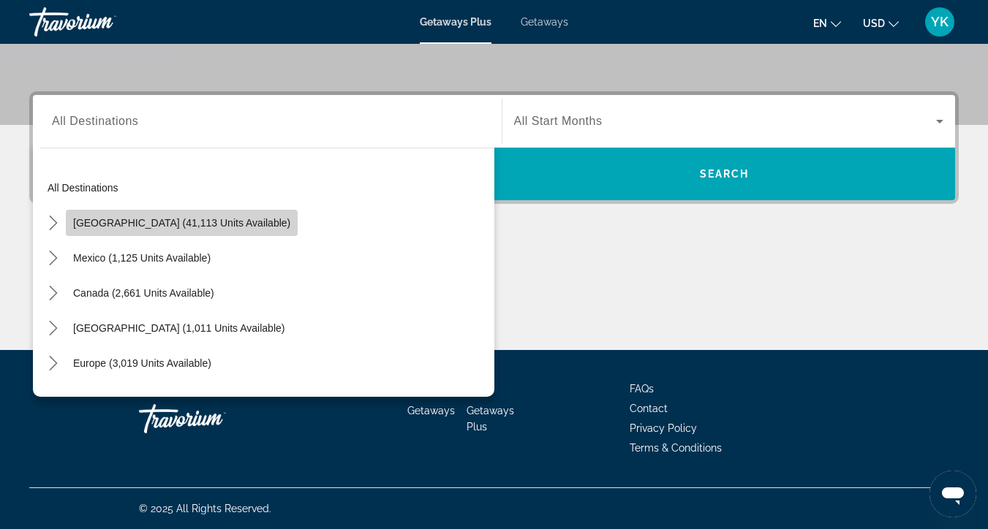
click at [190, 225] on span "United States (41,113 units available)" at bounding box center [181, 223] width 217 height 12
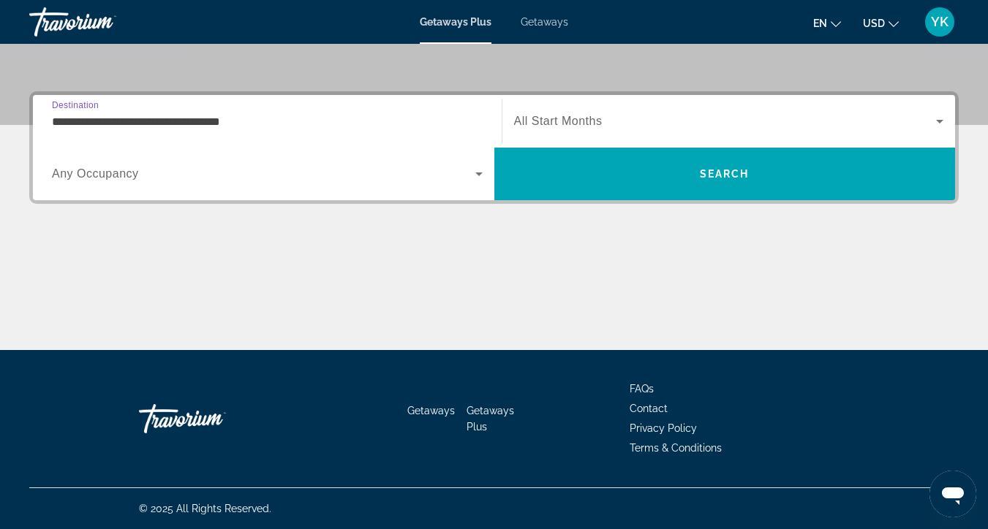
click at [203, 124] on input "**********" at bounding box center [267, 122] width 431 height 18
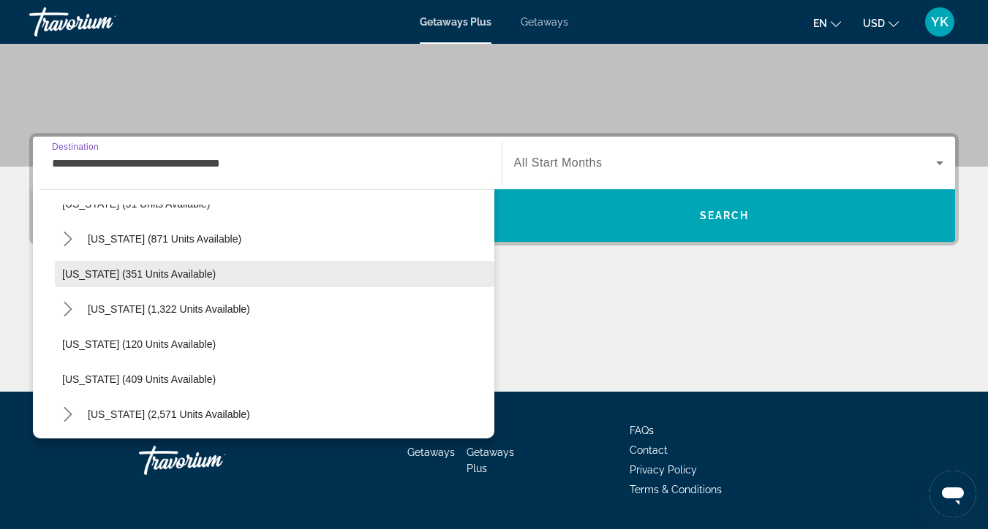
scroll to position [524, 0]
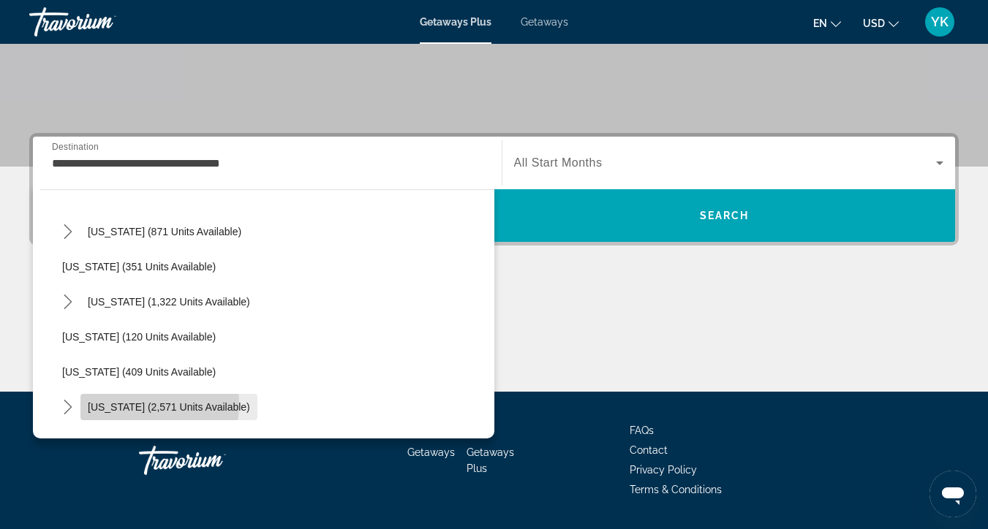
click at [121, 404] on span "Missouri (2,571 units available)" at bounding box center [169, 407] width 162 height 12
type input "**********"
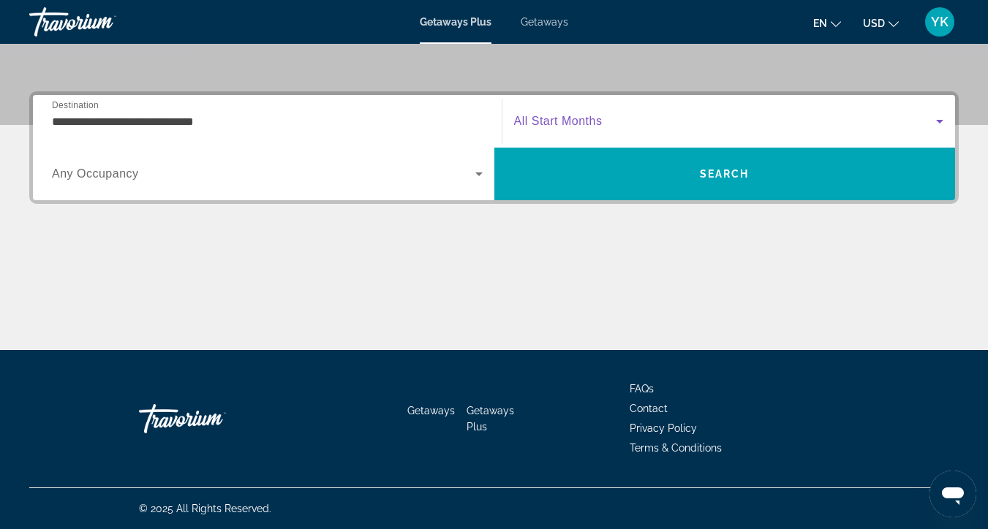
click at [718, 117] on span "Search widget" at bounding box center [725, 122] width 423 height 18
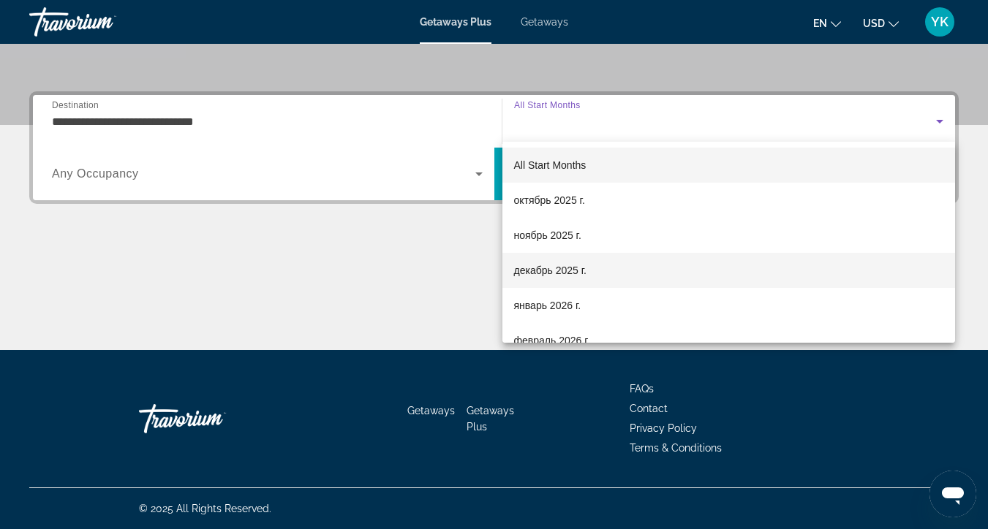
click at [584, 269] on span "декабрь 2025 г." at bounding box center [550, 271] width 72 height 18
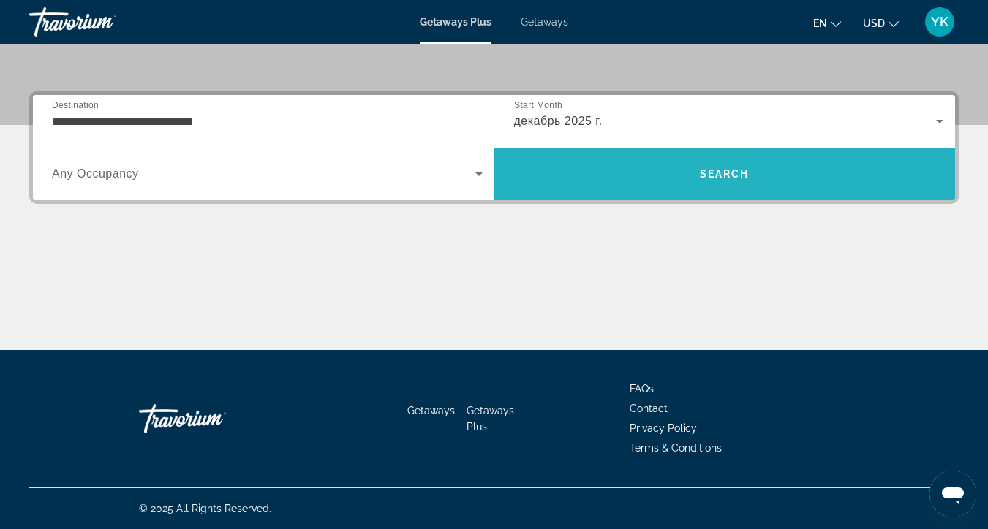
click at [668, 170] on span "Search" at bounding box center [724, 173] width 461 height 35
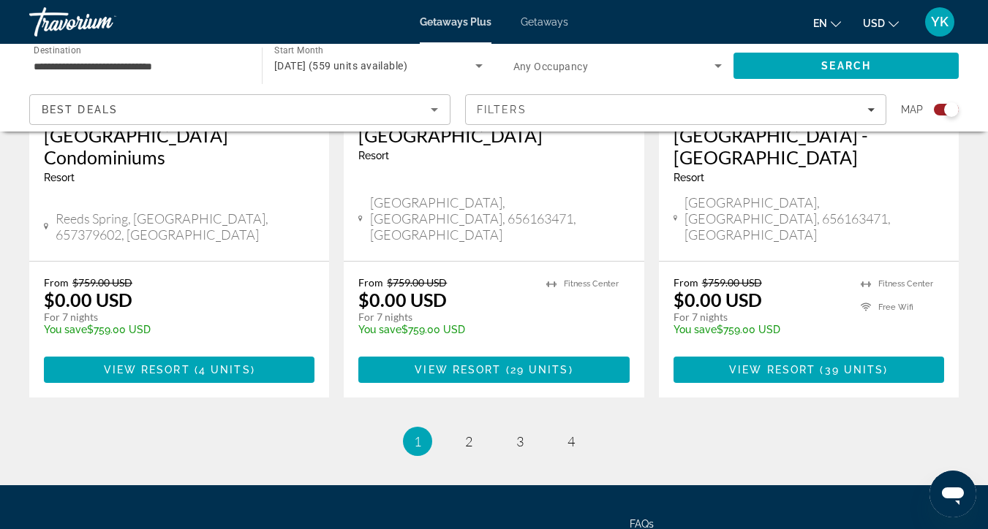
scroll to position [2367, 0]
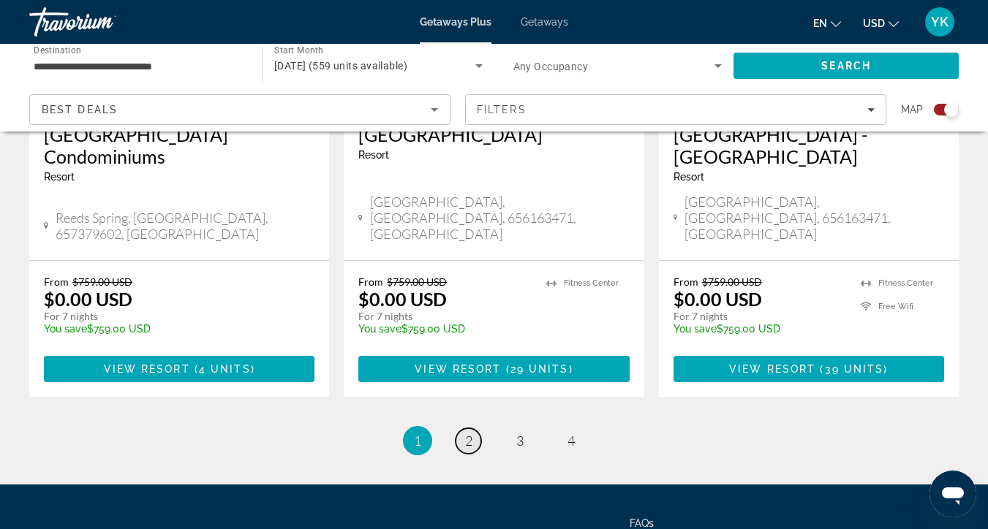
click at [468, 433] on span "2" at bounding box center [468, 441] width 7 height 16
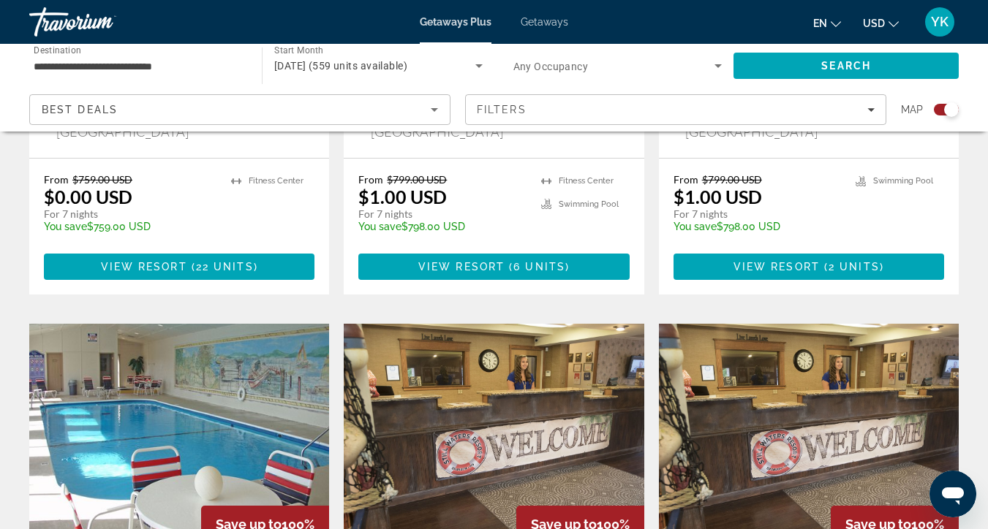
scroll to position [1413, 0]
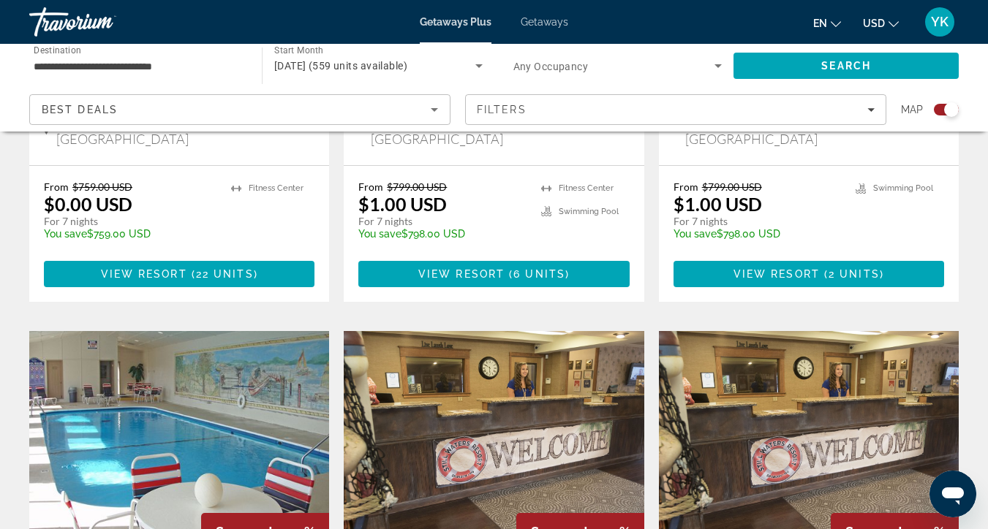
click at [282, 333] on img "Main content" at bounding box center [179, 448] width 300 height 234
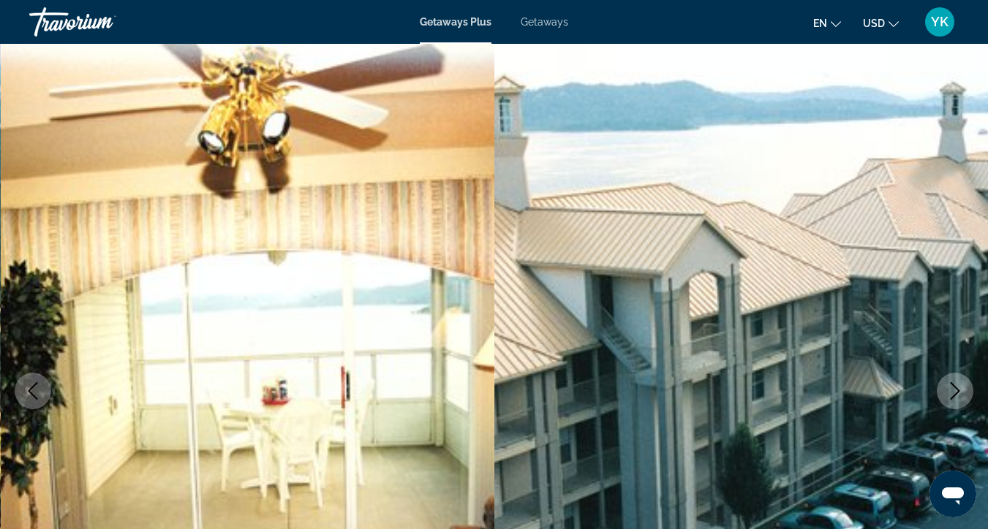
click at [956, 390] on icon "Next image" at bounding box center [955, 391] width 18 height 18
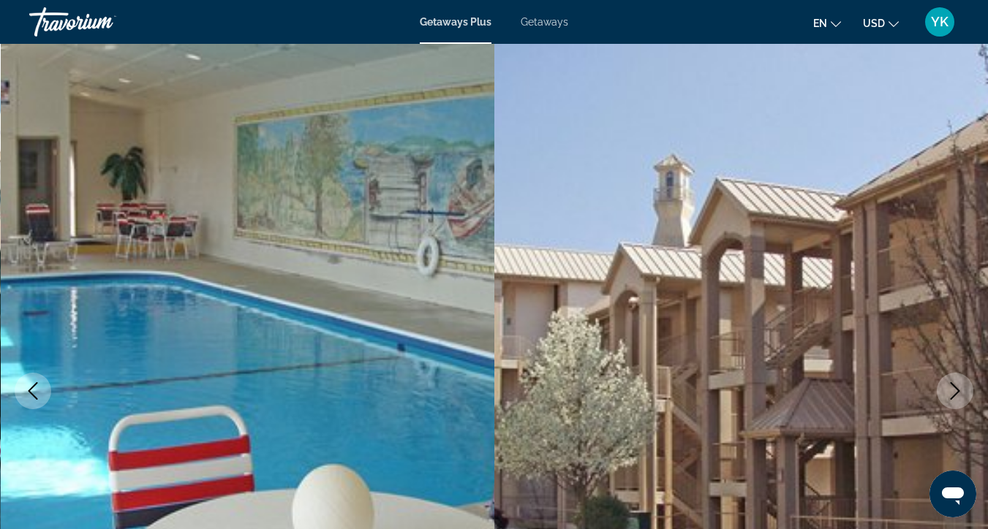
click at [956, 390] on icon "Next image" at bounding box center [955, 391] width 18 height 18
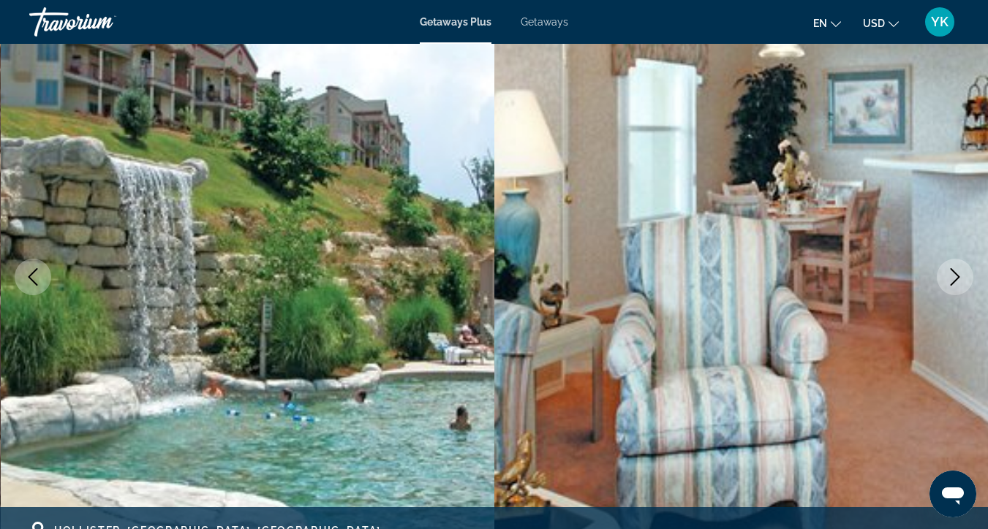
scroll to position [127, 0]
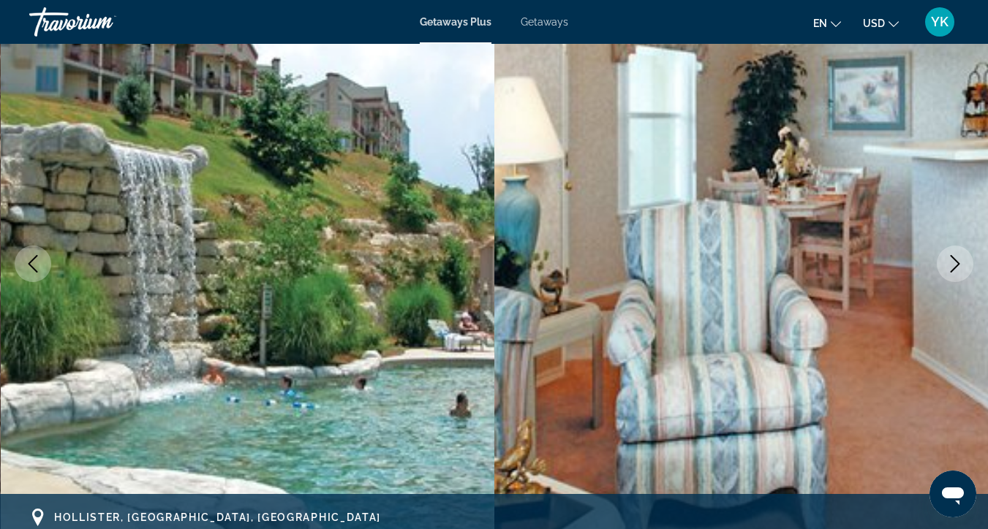
click at [950, 265] on icon "Next image" at bounding box center [955, 264] width 18 height 18
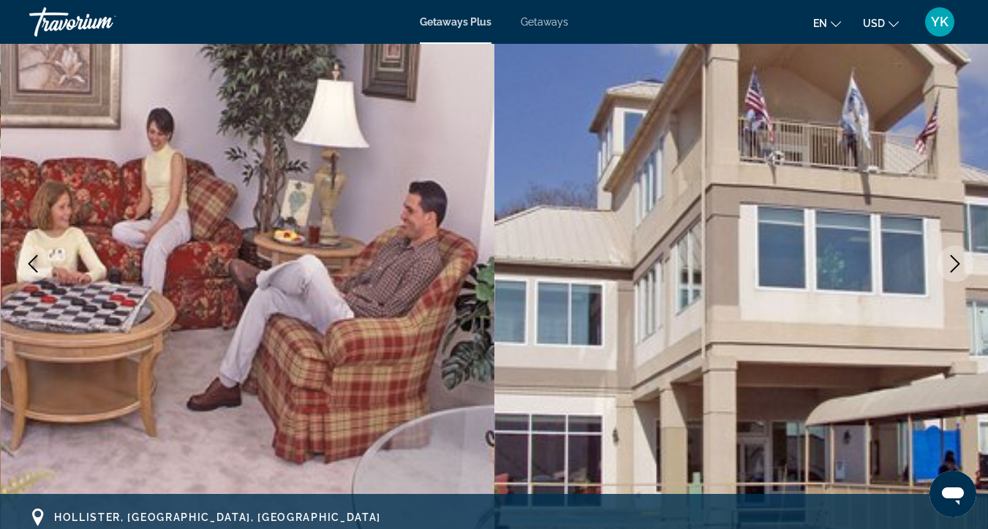
click at [950, 265] on icon "Next image" at bounding box center [955, 264] width 18 height 18
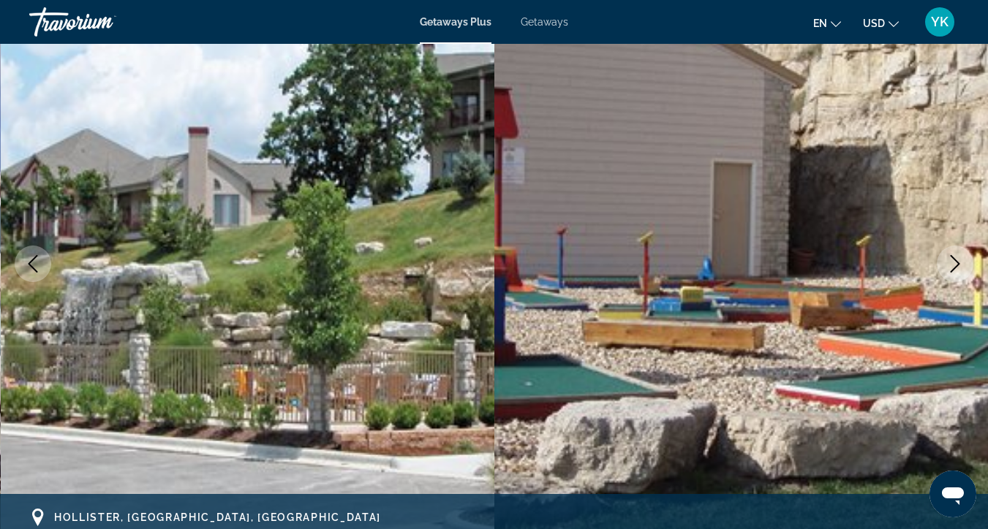
click at [950, 265] on icon "Next image" at bounding box center [955, 264] width 18 height 18
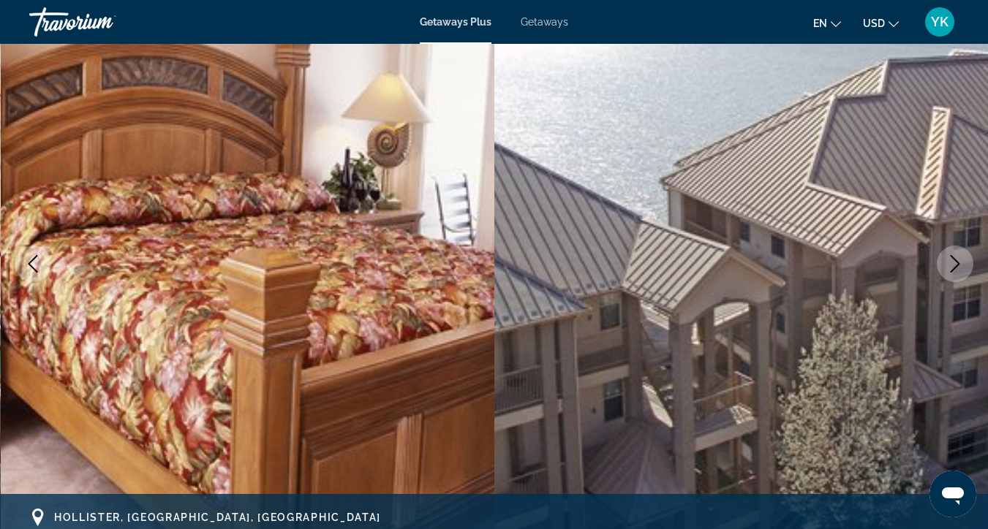
click at [950, 265] on icon "Next image" at bounding box center [955, 264] width 18 height 18
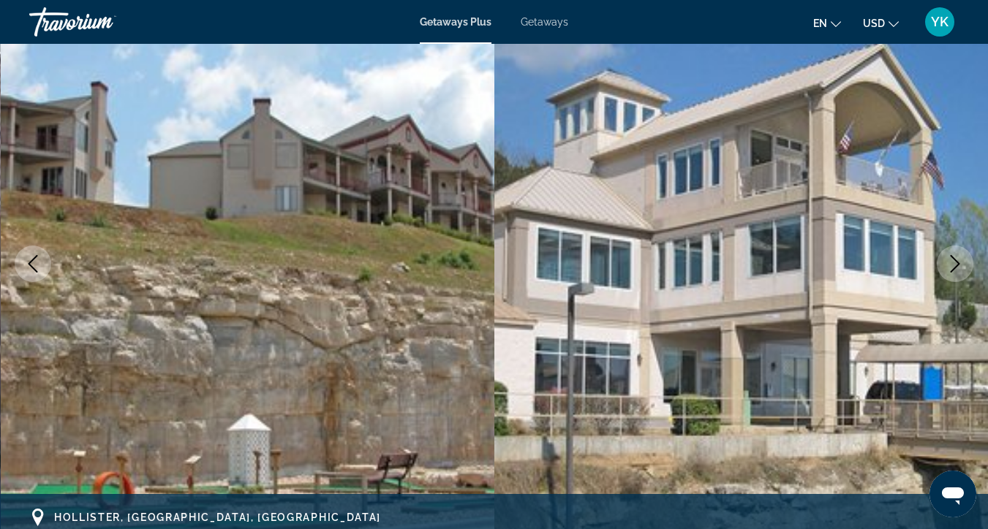
click at [950, 265] on icon "Next image" at bounding box center [955, 264] width 18 height 18
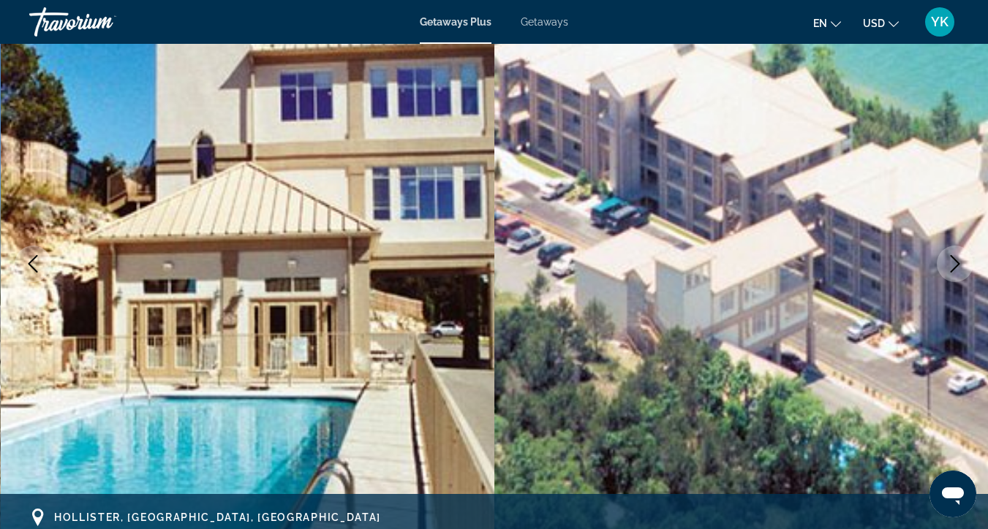
click at [950, 265] on icon "Next image" at bounding box center [955, 264] width 18 height 18
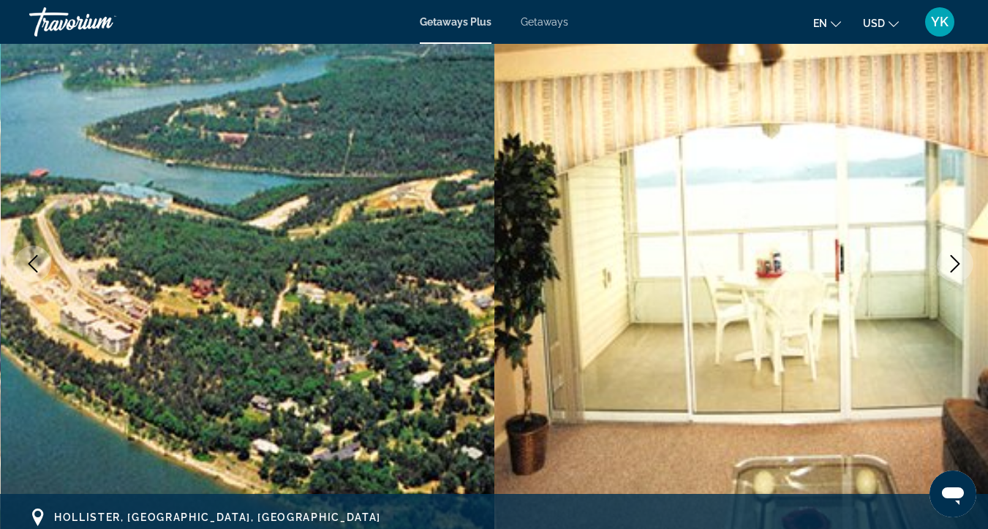
click at [950, 265] on icon "Next image" at bounding box center [955, 264] width 18 height 18
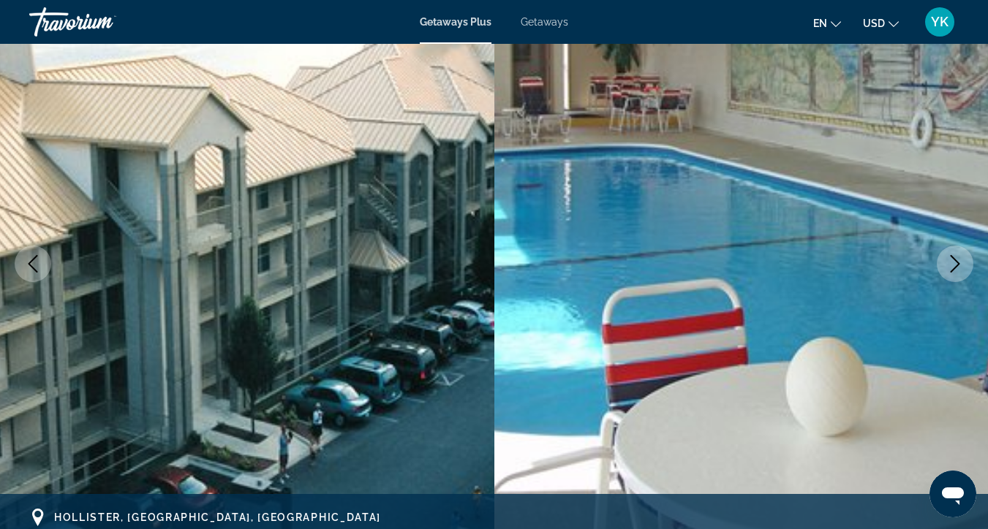
click at [950, 265] on icon "Next image" at bounding box center [955, 264] width 18 height 18
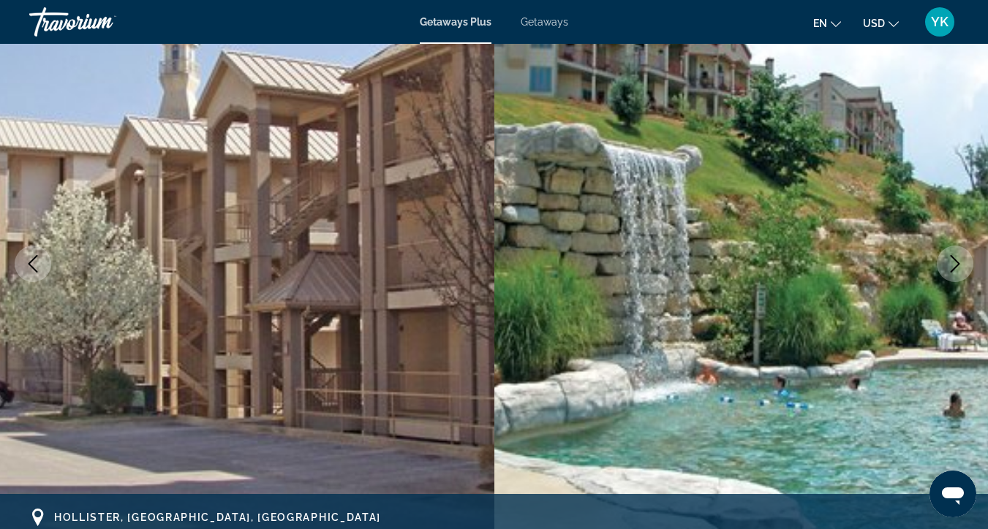
click at [950, 266] on icon "Next image" at bounding box center [955, 264] width 18 height 18
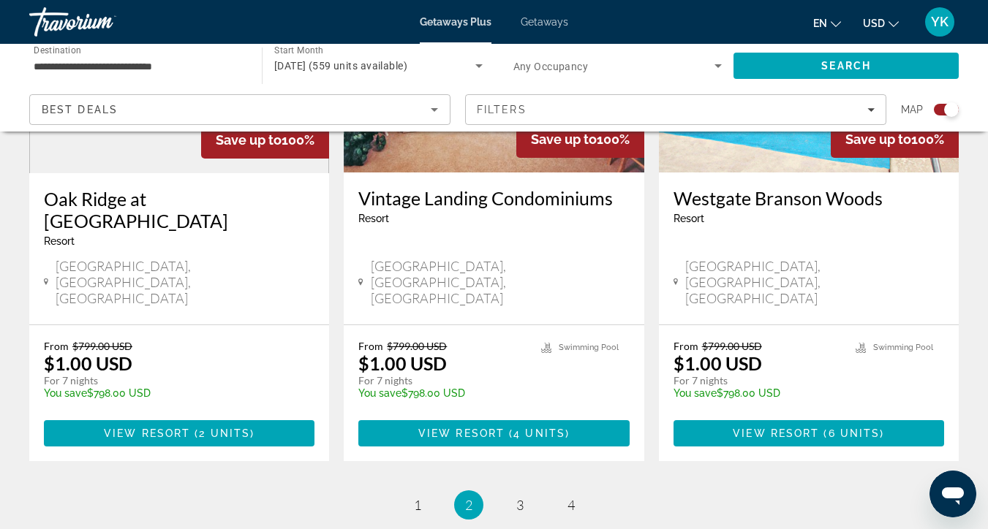
scroll to position [2356, 0]
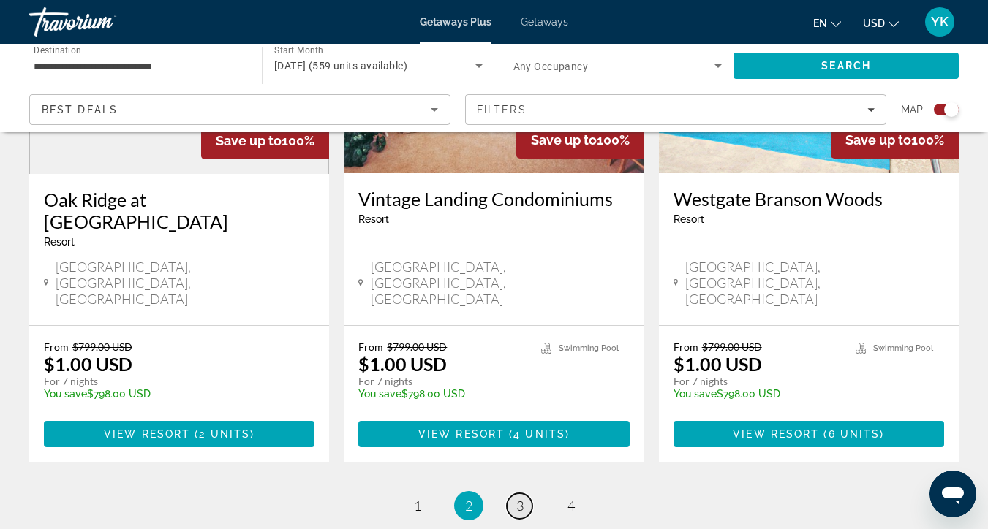
click at [519, 498] on span "3" at bounding box center [519, 506] width 7 height 16
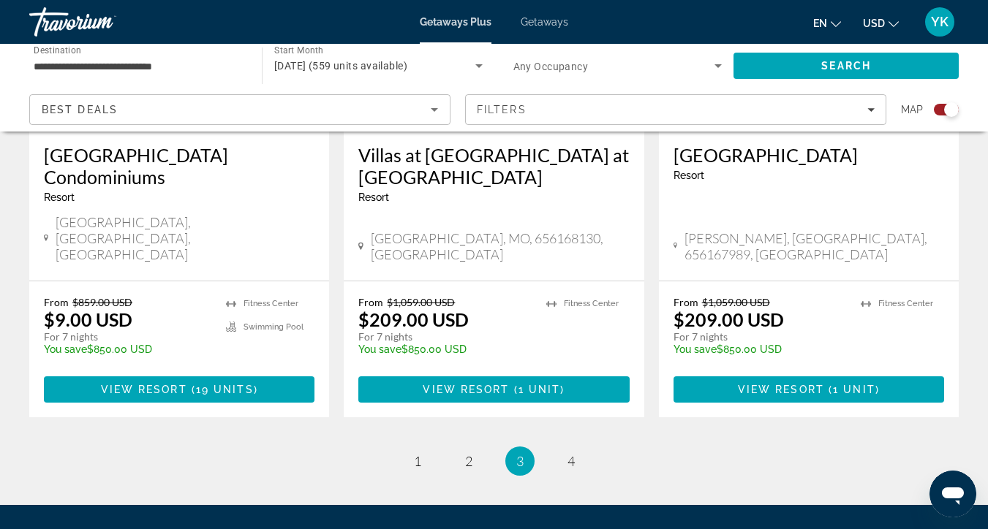
scroll to position [2400, 0]
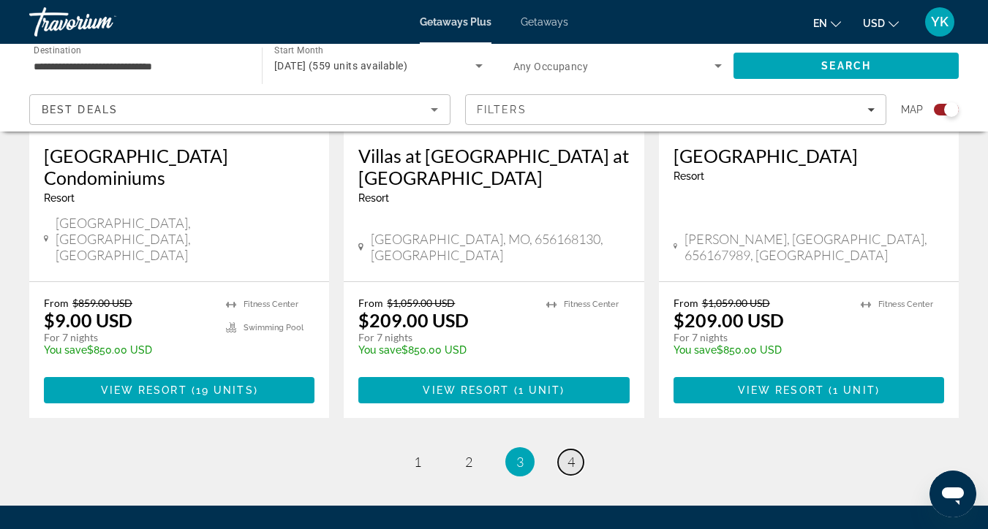
click at [565, 450] on link "page 4" at bounding box center [571, 463] width 26 height 26
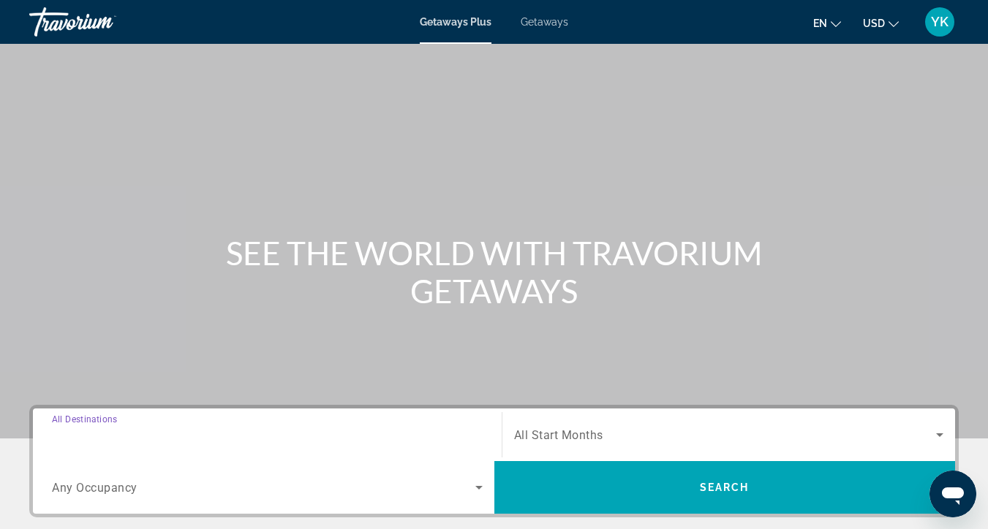
click at [156, 442] on input "Destination All Destinations" at bounding box center [267, 436] width 431 height 18
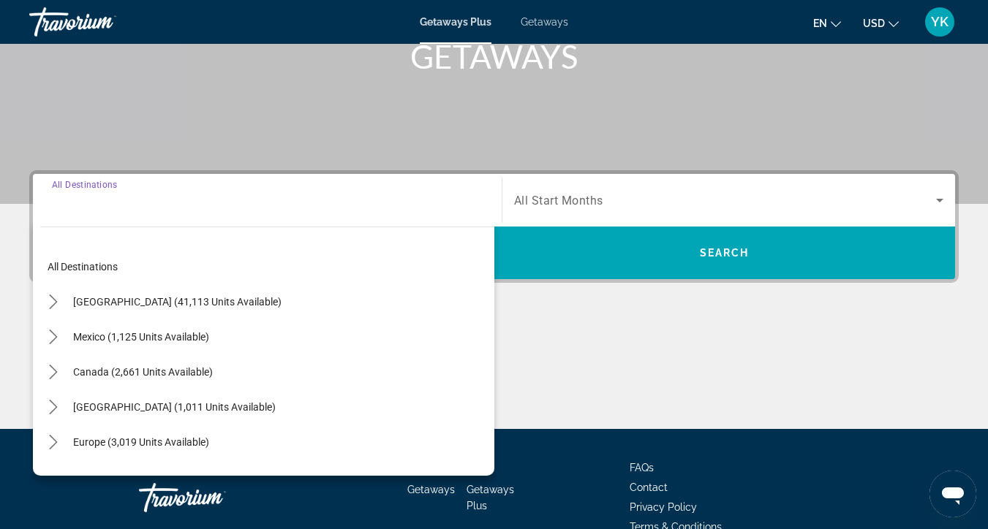
scroll to position [314, 0]
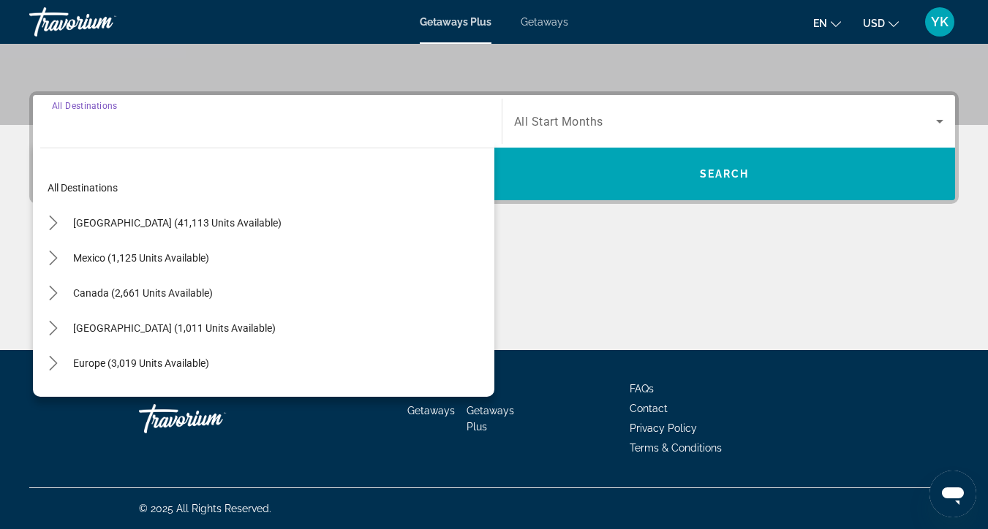
click at [166, 135] on div "Search widget" at bounding box center [267, 122] width 431 height 42
click at [125, 232] on span "Select destination: United States (41,113 units available)" at bounding box center [177, 222] width 223 height 35
type input "**********"
